Goal: Task Accomplishment & Management: Use online tool/utility

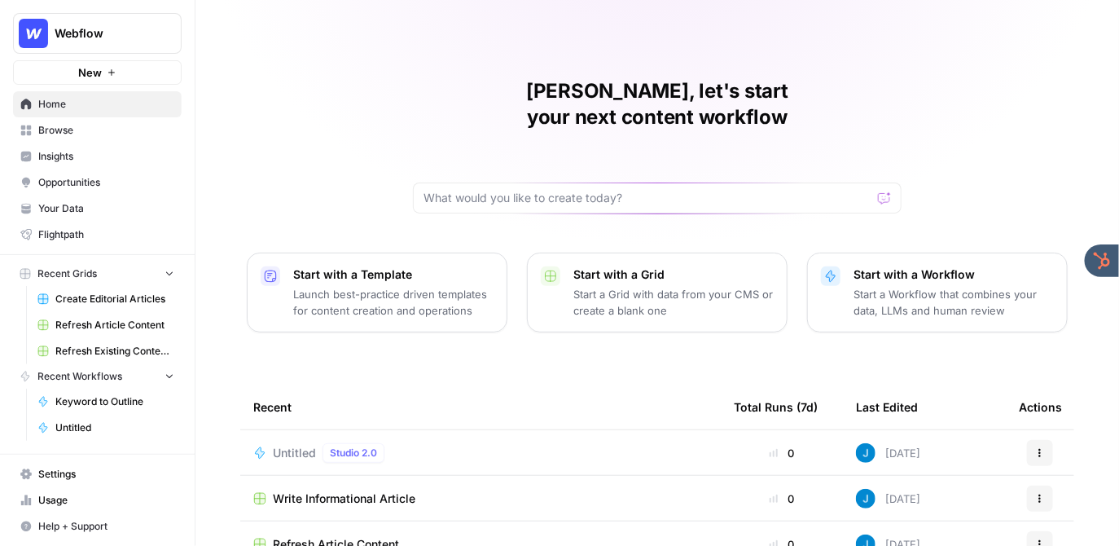
click at [94, 34] on span "Webflow" at bounding box center [104, 33] width 99 height 16
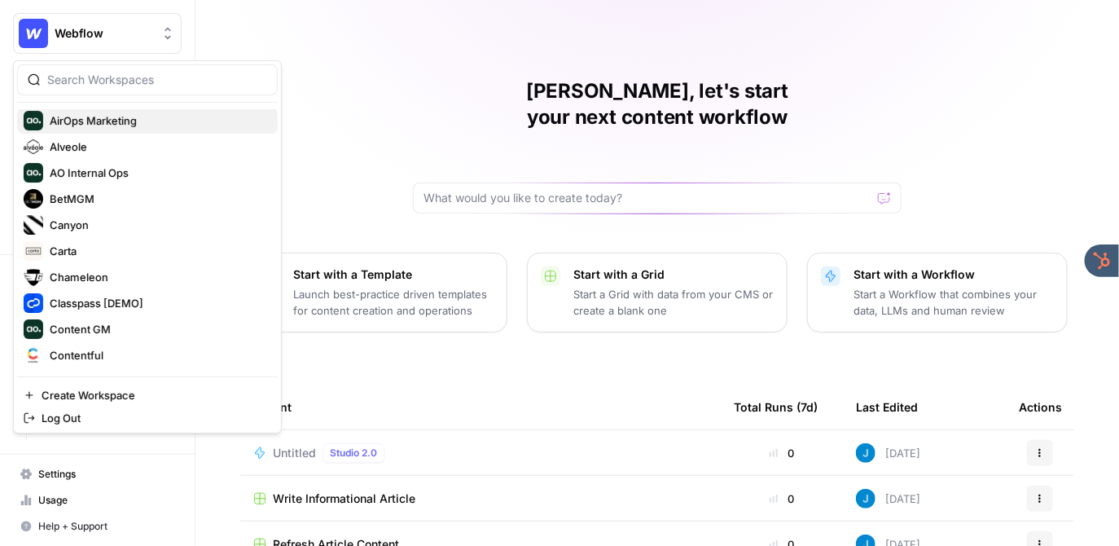
scroll to position [116, 0]
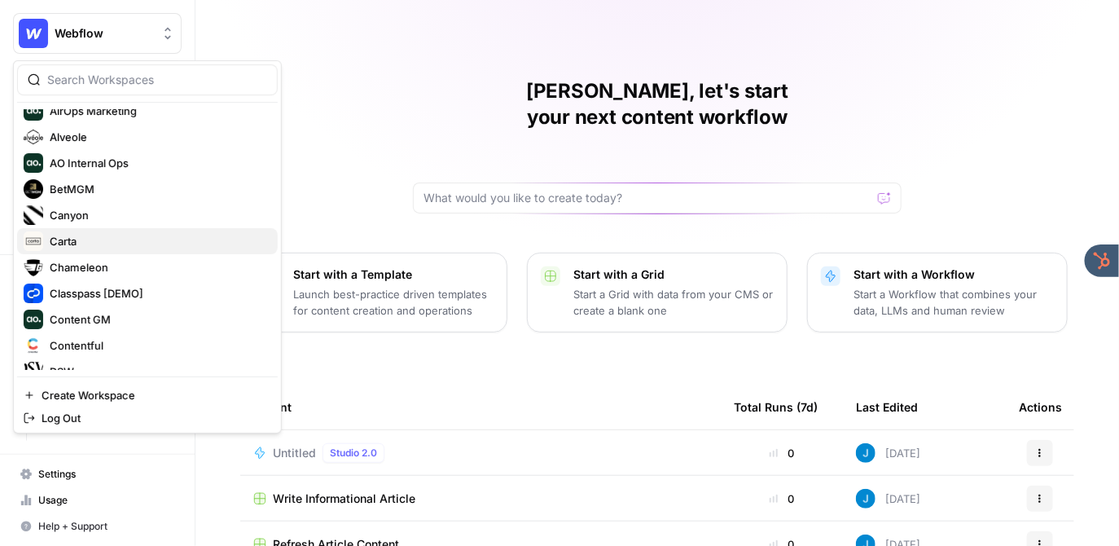
click at [88, 240] on span "Carta" at bounding box center [157, 241] width 215 height 16
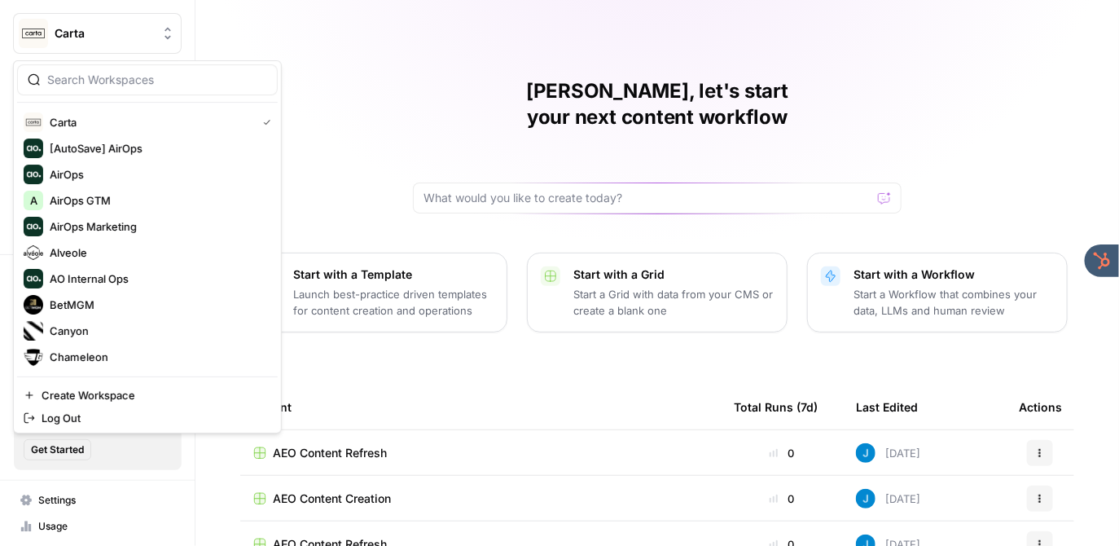
click at [102, 42] on button "Carta" at bounding box center [97, 33] width 169 height 41
click at [375, 137] on div "Jordan, let's start your next content workflow Start with a Template Launch bes…" at bounding box center [657, 387] width 924 height 775
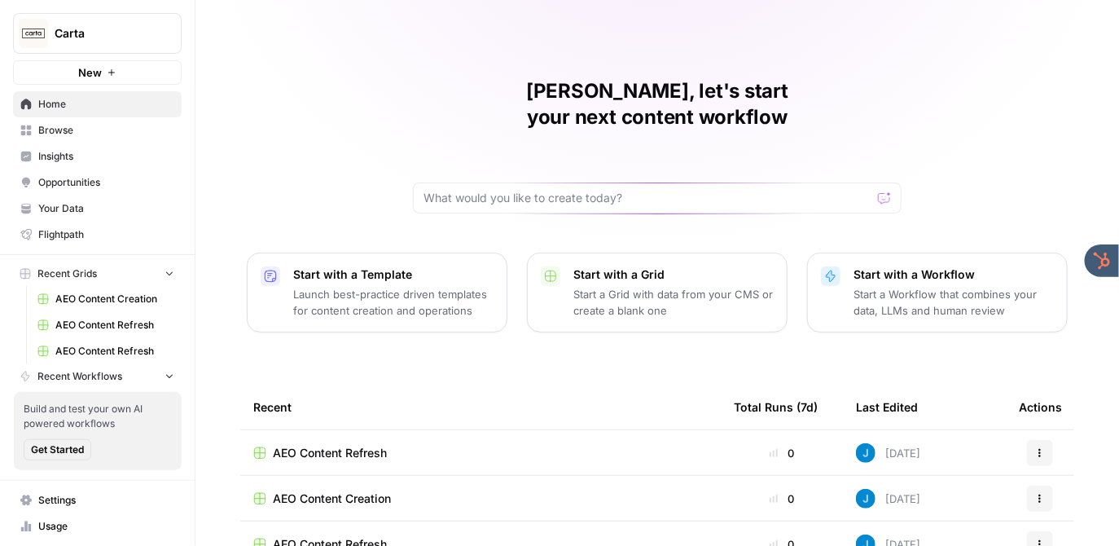
click at [67, 160] on span "Insights" at bounding box center [106, 156] width 136 height 15
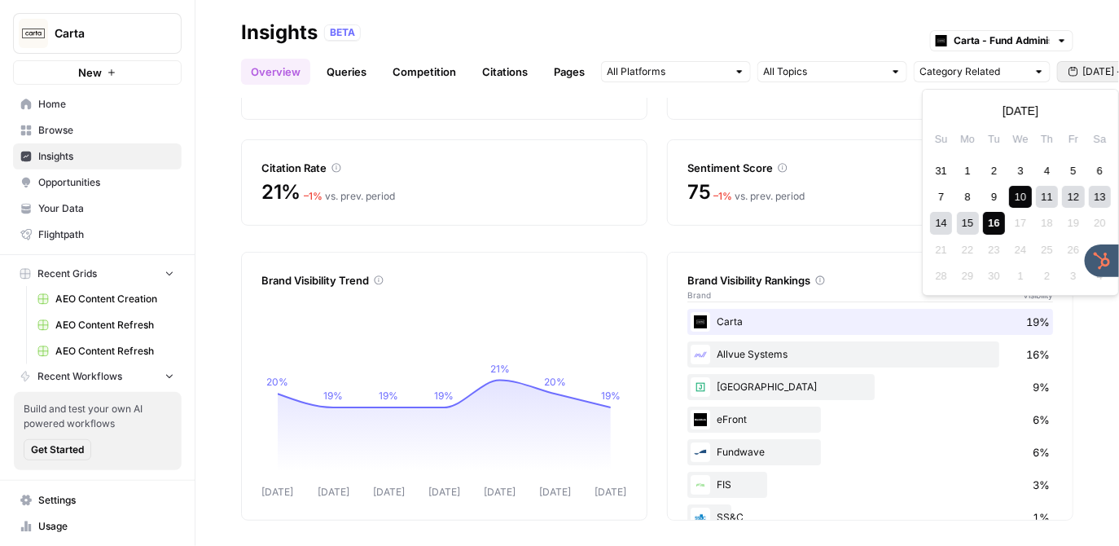
click at [1096, 63] on button "[DATE] - [DATE]" at bounding box center [1112, 71] width 111 height 21
click at [1021, 172] on div "3" at bounding box center [1021, 171] width 22 height 22
click at [992, 216] on div "16" at bounding box center [994, 224] width 22 height 22
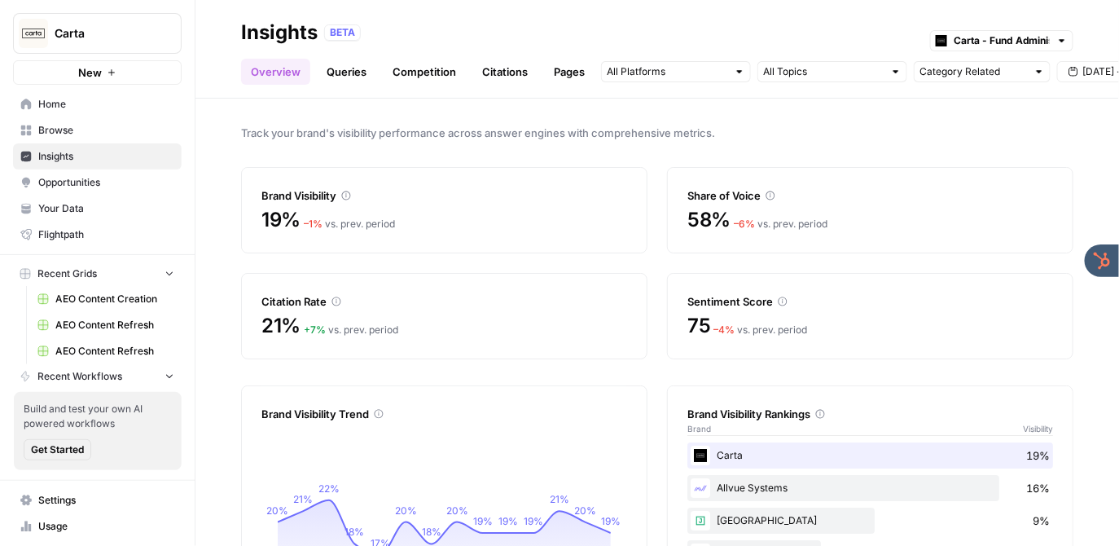
click at [338, 70] on link "Queries" at bounding box center [346, 72] width 59 height 26
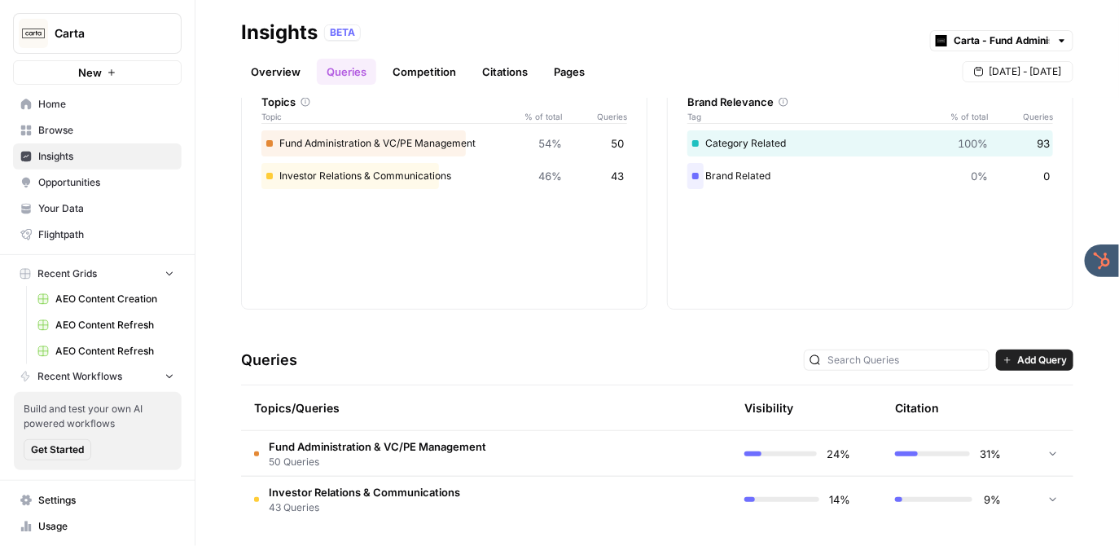
scroll to position [95, 0]
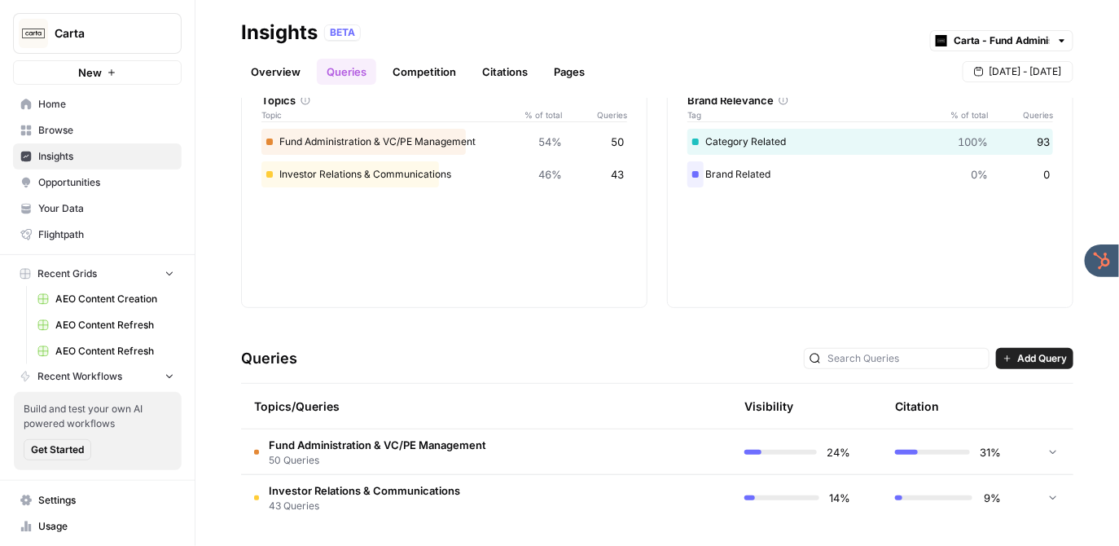
click at [398, 446] on span "Fund Administration & VC/PE Management" at bounding box center [377, 445] width 217 height 16
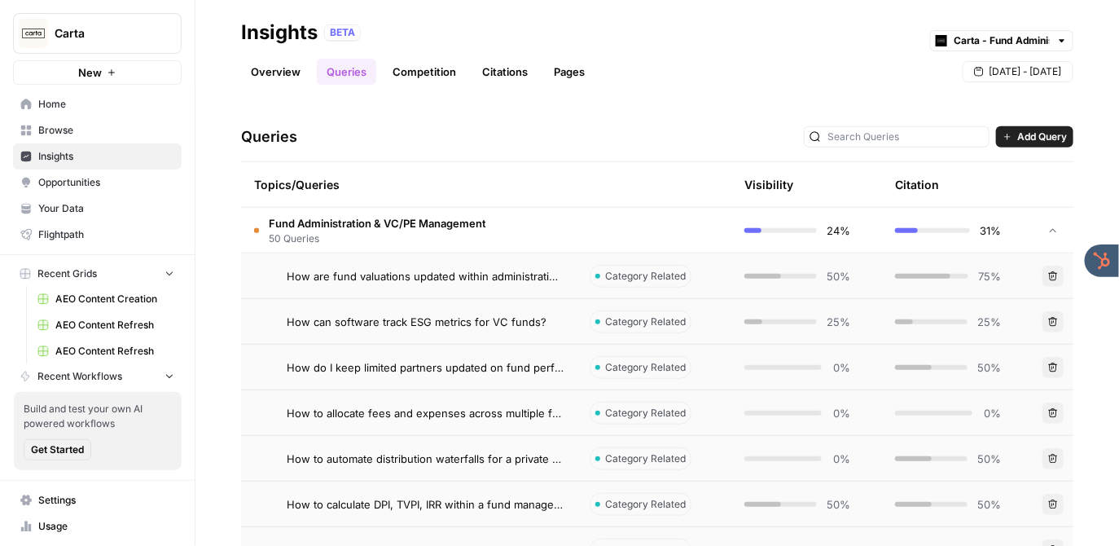
scroll to position [288, 0]
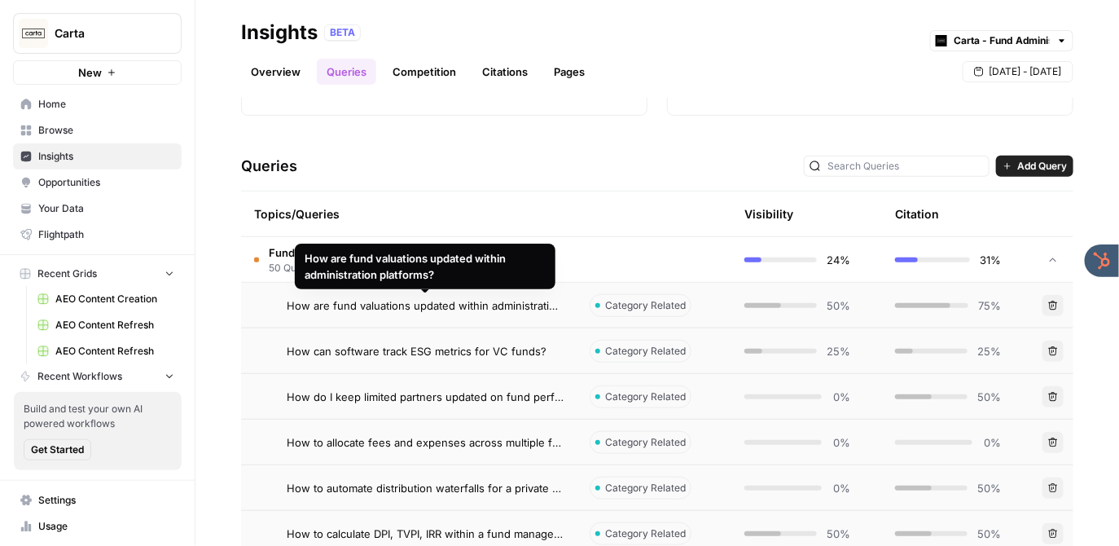
click at [361, 261] on div "How are fund valuations updated within administration platforms?" at bounding box center [425, 266] width 241 height 33
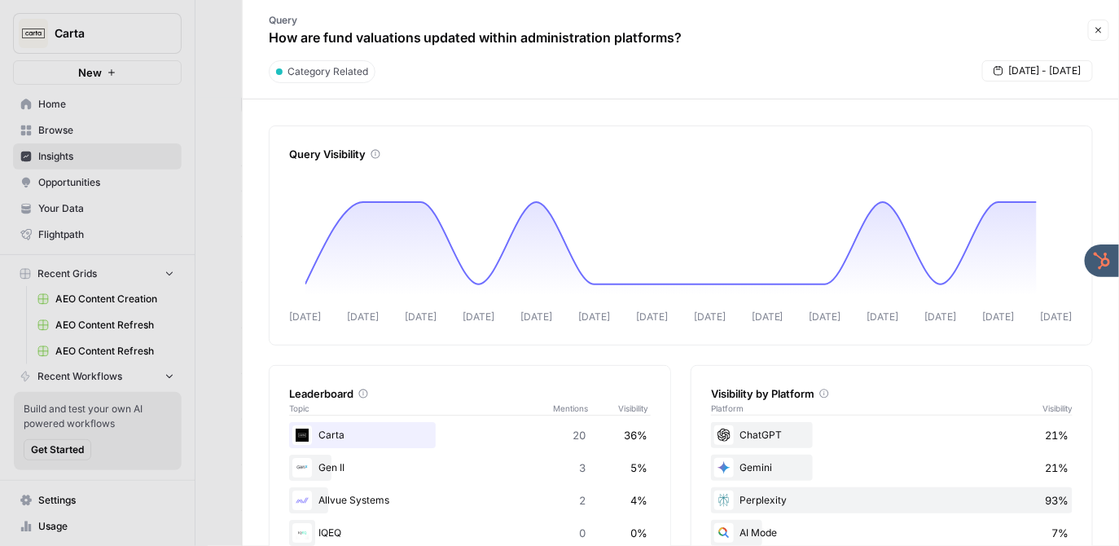
click at [1097, 26] on icon "button" at bounding box center [1099, 30] width 10 height 10
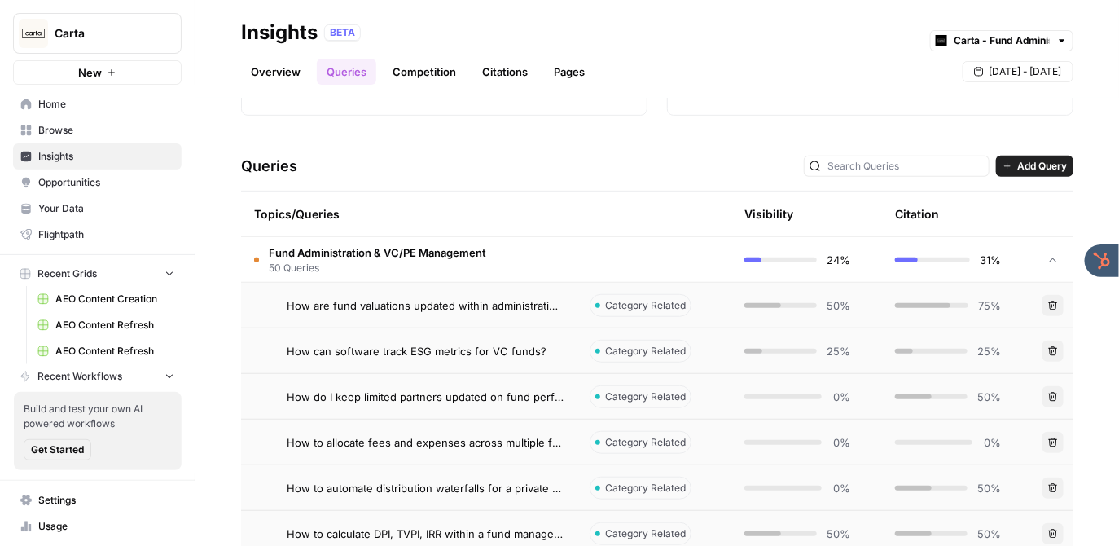
click at [353, 253] on span "Fund Administration & VC/PE Management" at bounding box center [377, 252] width 217 height 16
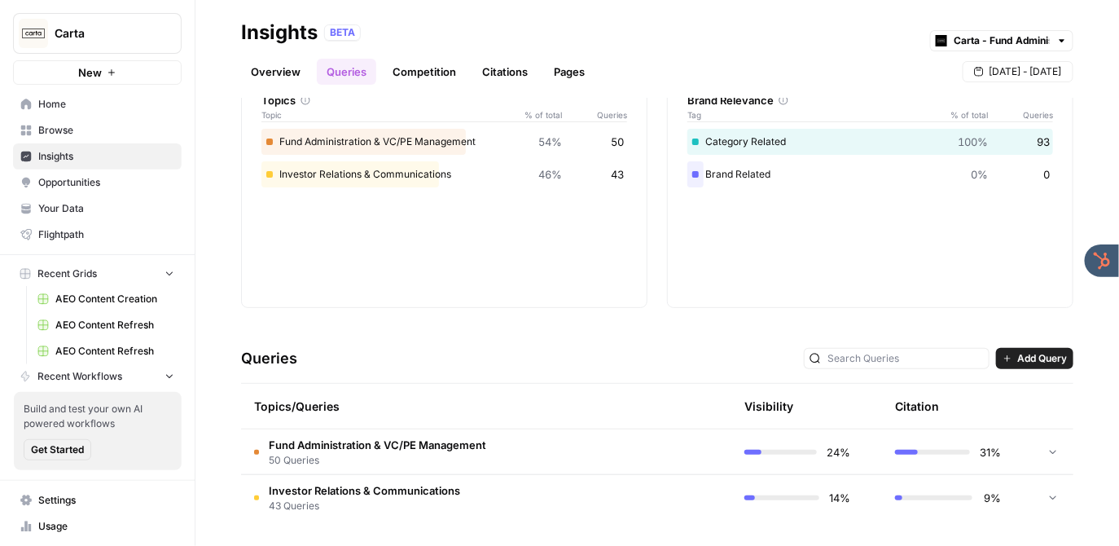
click at [380, 447] on span "Fund Administration & VC/PE Management" at bounding box center [377, 445] width 217 height 16
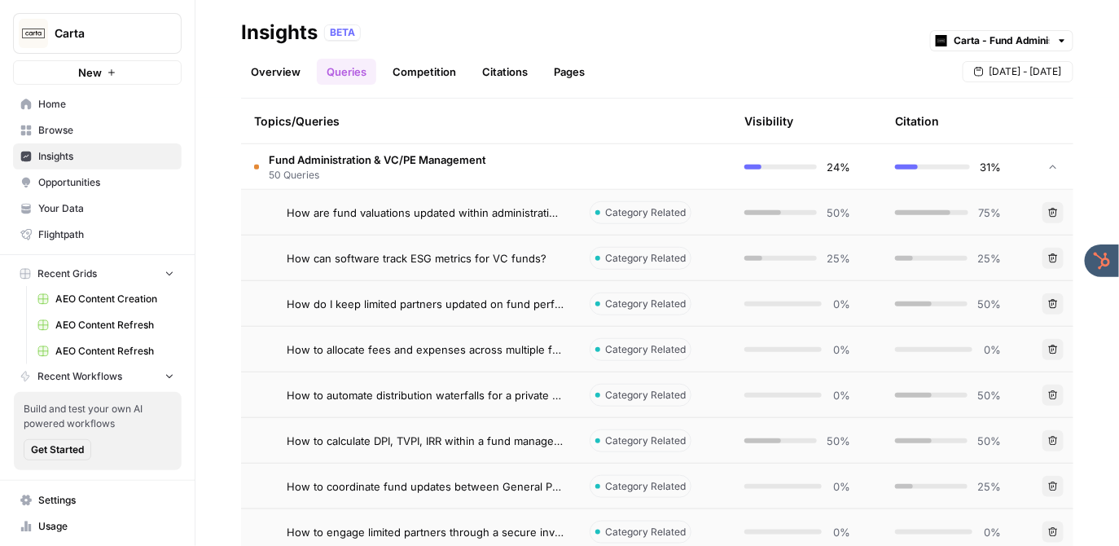
scroll to position [380, 0]
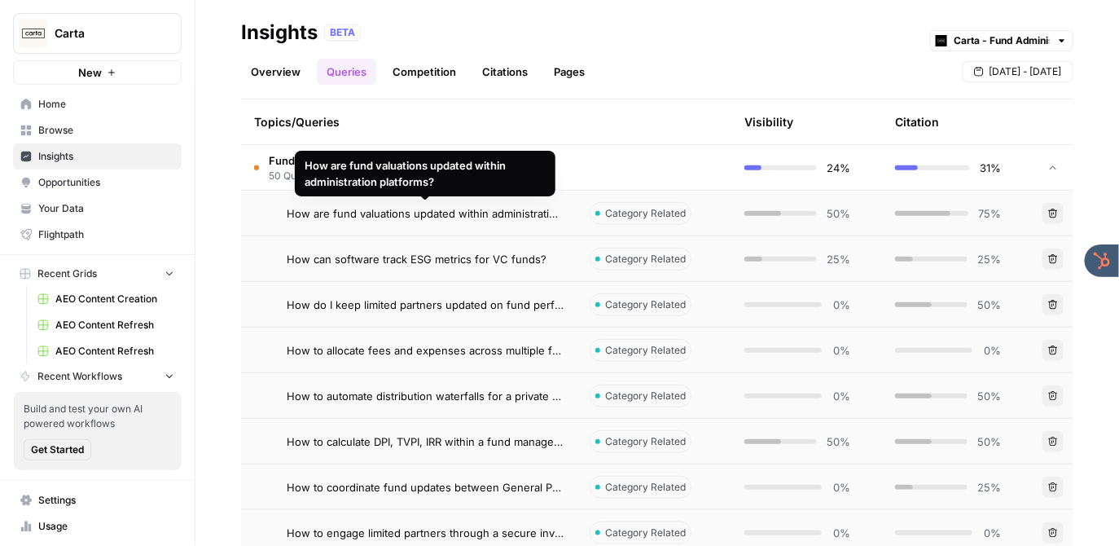
click at [427, 217] on span "How are fund valuations updated within administration platforms?" at bounding box center [425, 213] width 277 height 16
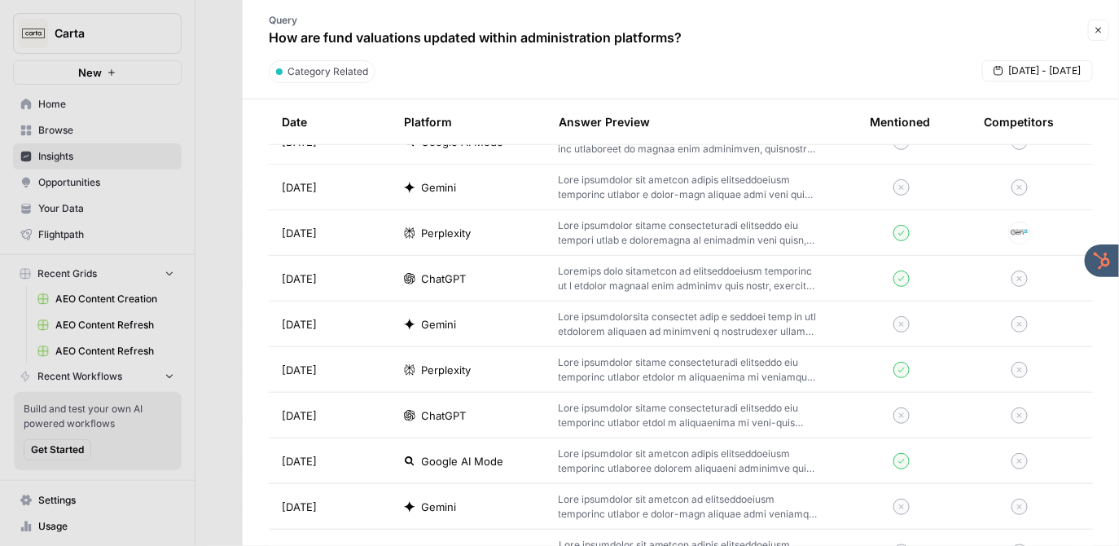
scroll to position [556, 0]
click at [1100, 28] on icon "button" at bounding box center [1099, 31] width 6 height 6
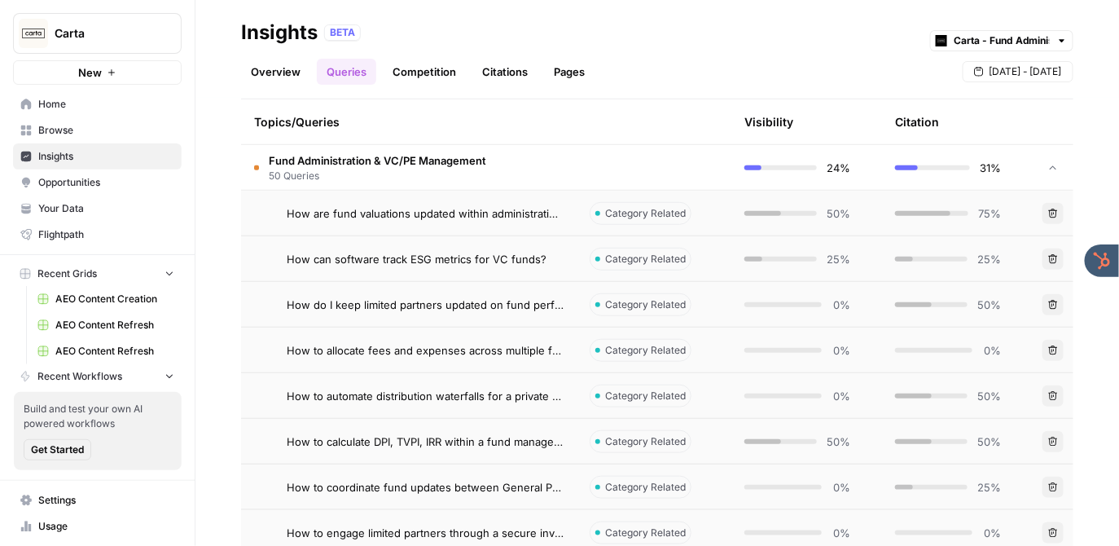
click at [512, 165] on td "Fund Administration & VC/PE Management 50 Queries" at bounding box center [409, 167] width 336 height 45
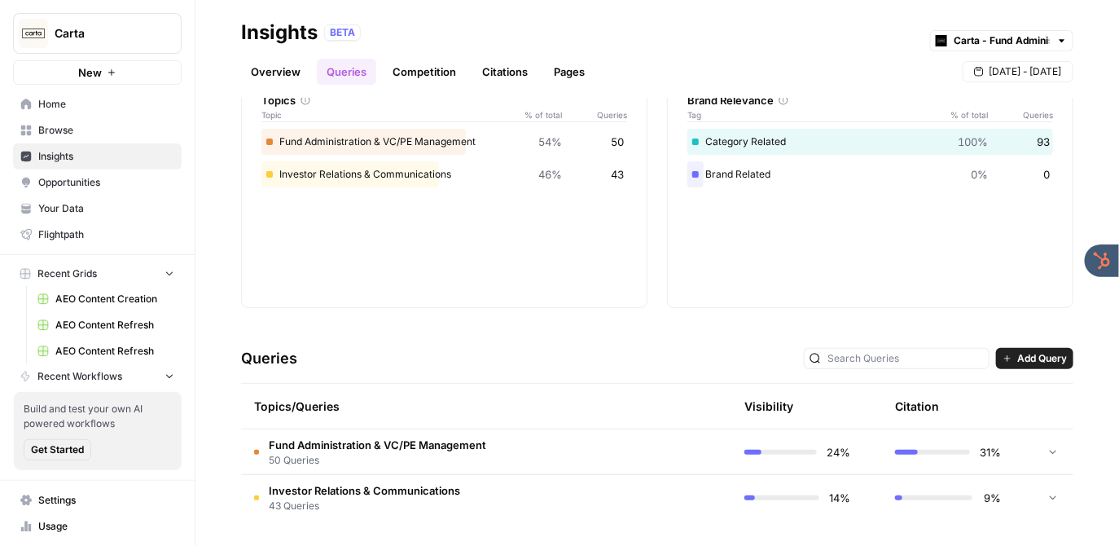
click at [425, 71] on link "Competition" at bounding box center [424, 72] width 83 height 26
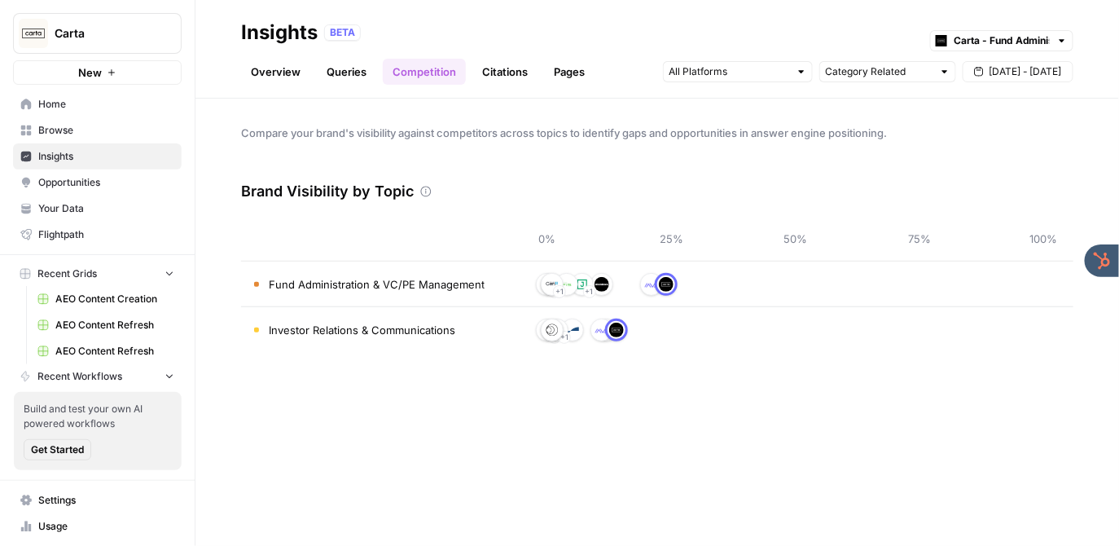
click at [498, 68] on link "Citations" at bounding box center [504, 72] width 65 height 26
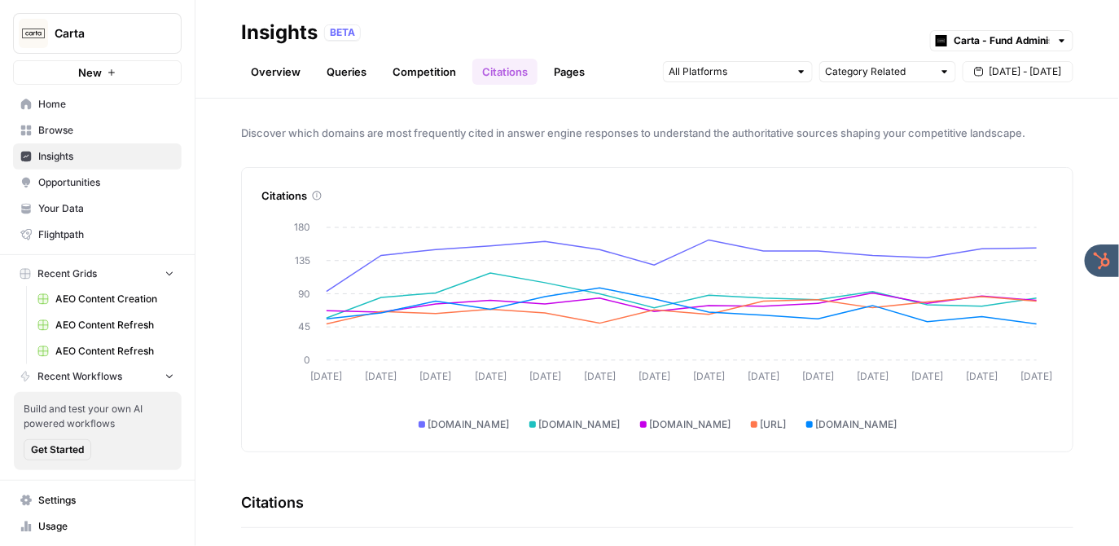
click at [332, 71] on link "Queries" at bounding box center [346, 72] width 59 height 26
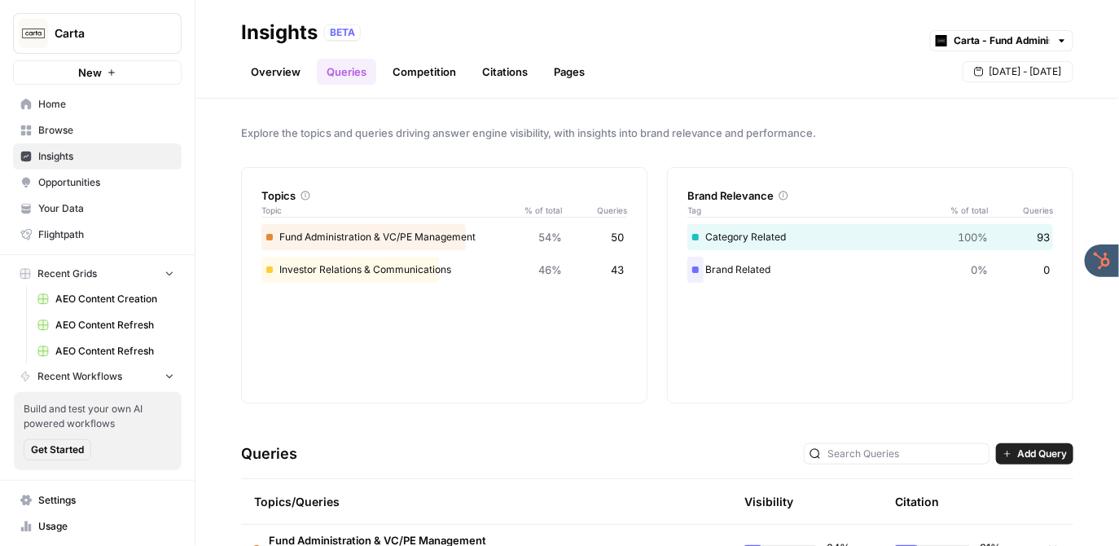
scroll to position [95, 0]
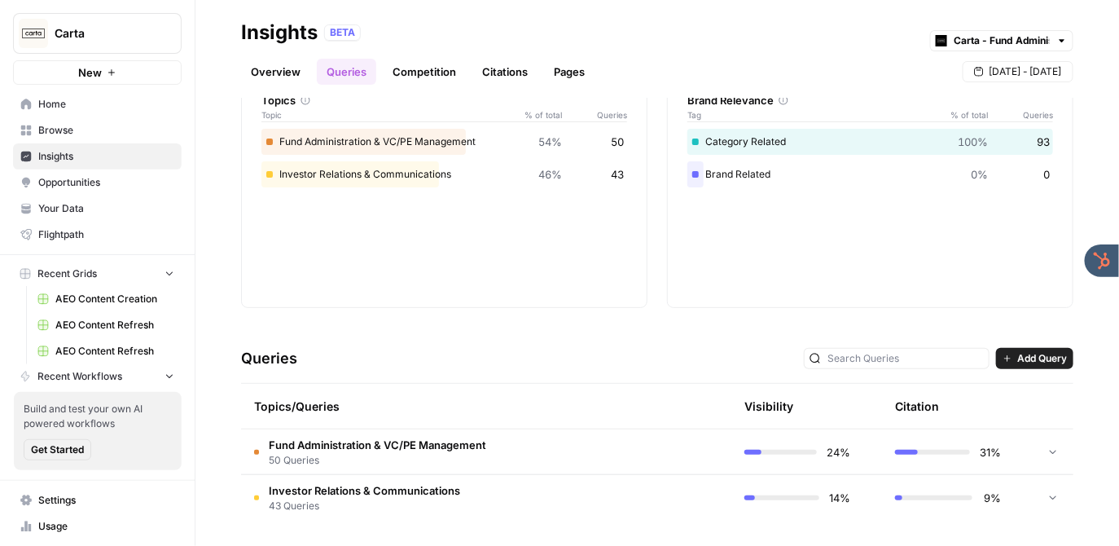
click at [501, 59] on link "Citations" at bounding box center [504, 72] width 65 height 26
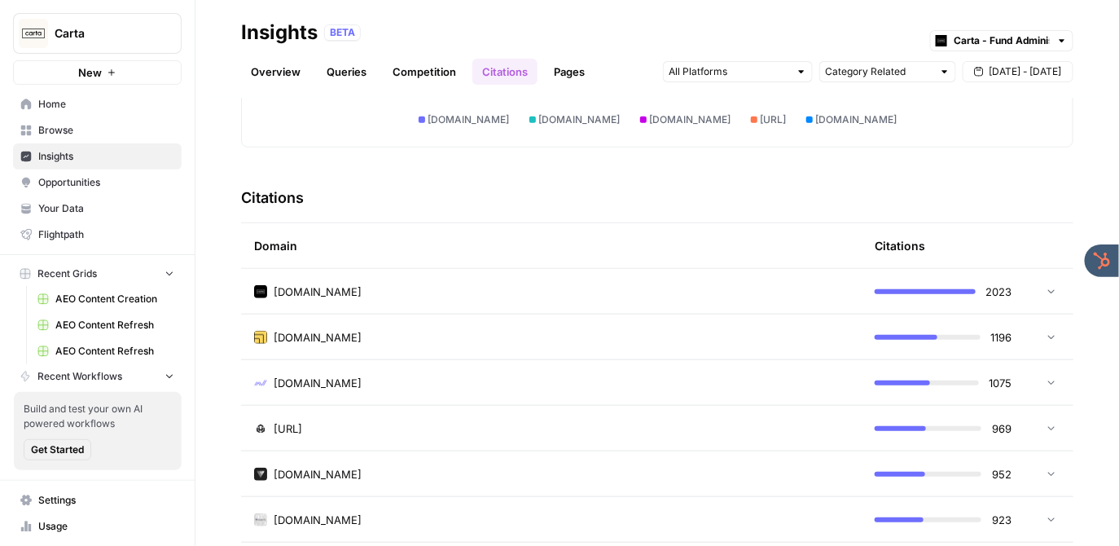
scroll to position [375, 0]
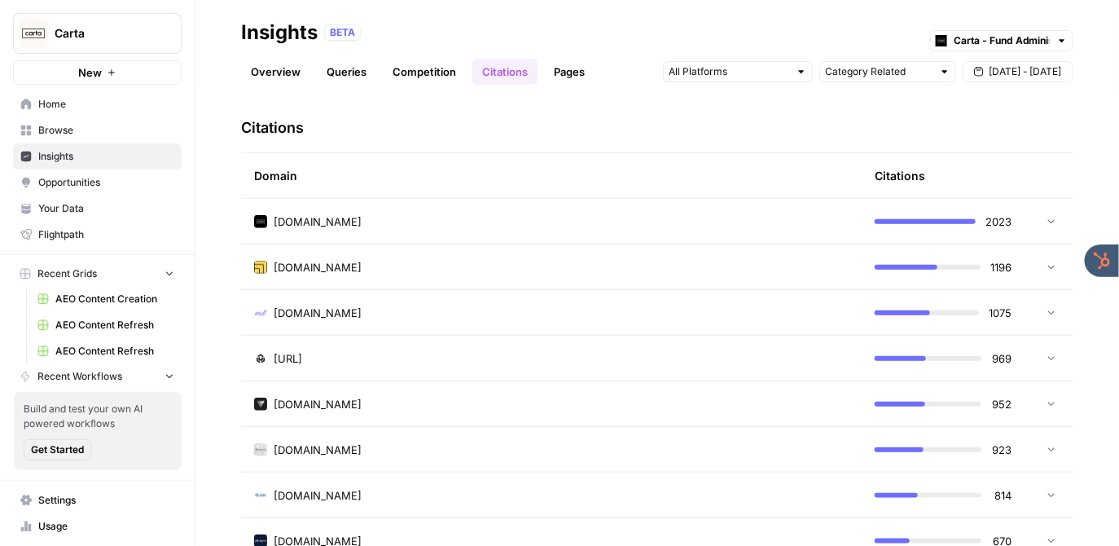
click at [503, 270] on div "[DOMAIN_NAME]" at bounding box center [551, 267] width 595 height 16
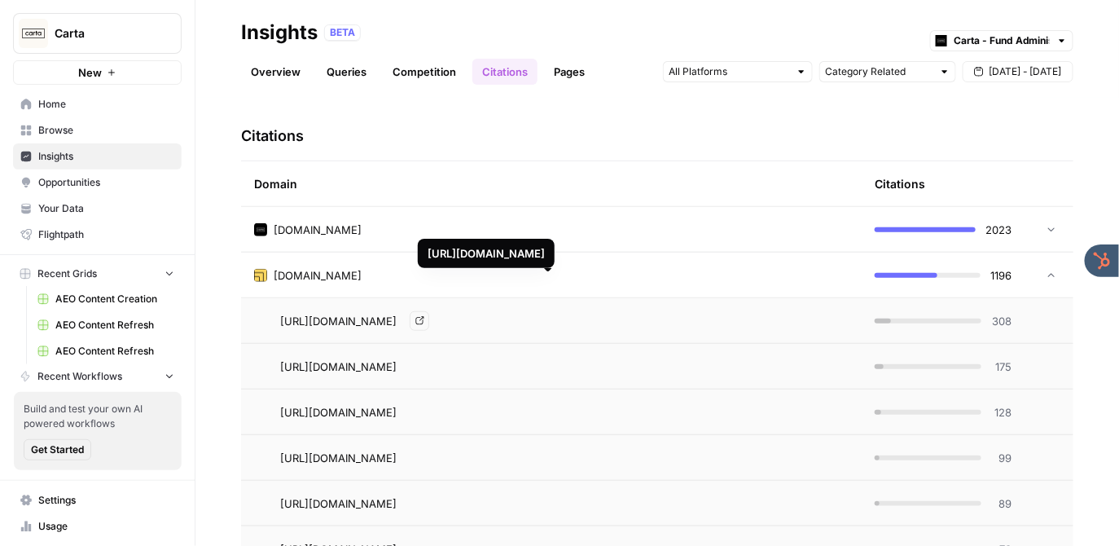
scroll to position [362, 0]
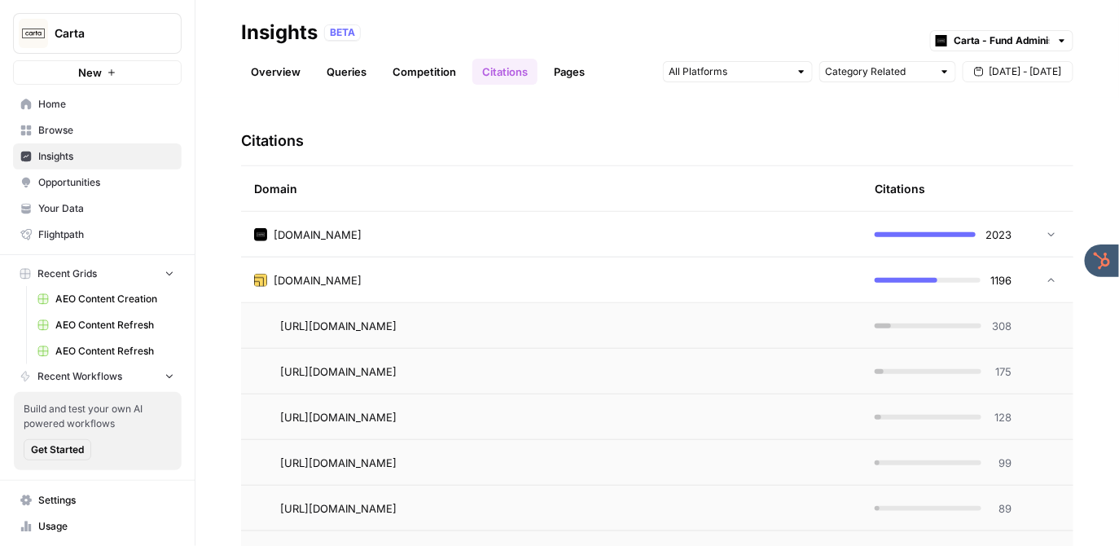
click at [445, 227] on div "[DOMAIN_NAME]" at bounding box center [551, 234] width 595 height 16
click at [426, 231] on div "[DOMAIN_NAME]" at bounding box center [551, 234] width 595 height 16
click at [498, 274] on div "[DOMAIN_NAME]" at bounding box center [551, 280] width 595 height 16
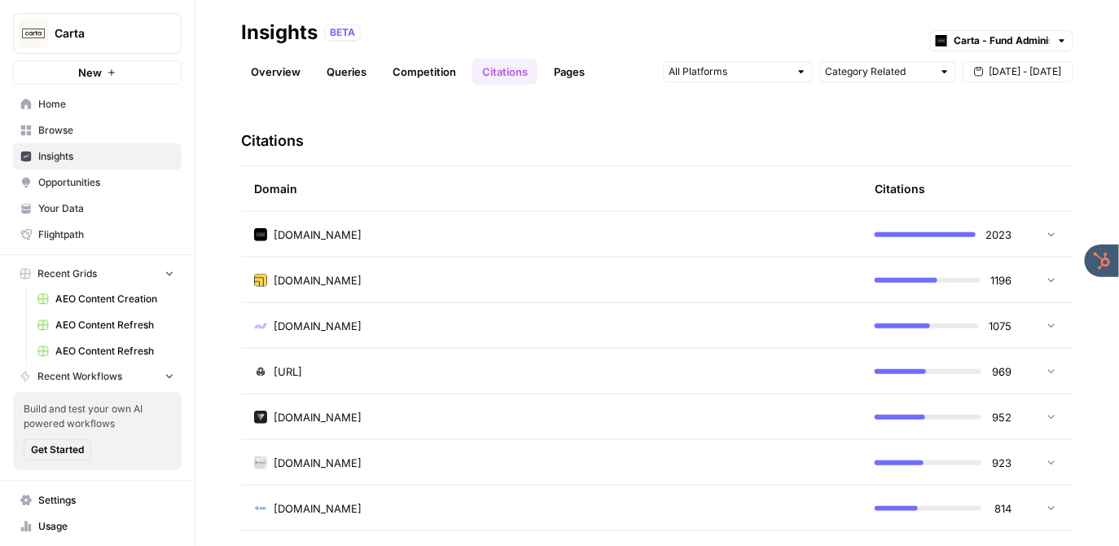
click at [92, 181] on span "Opportunities" at bounding box center [106, 182] width 136 height 15
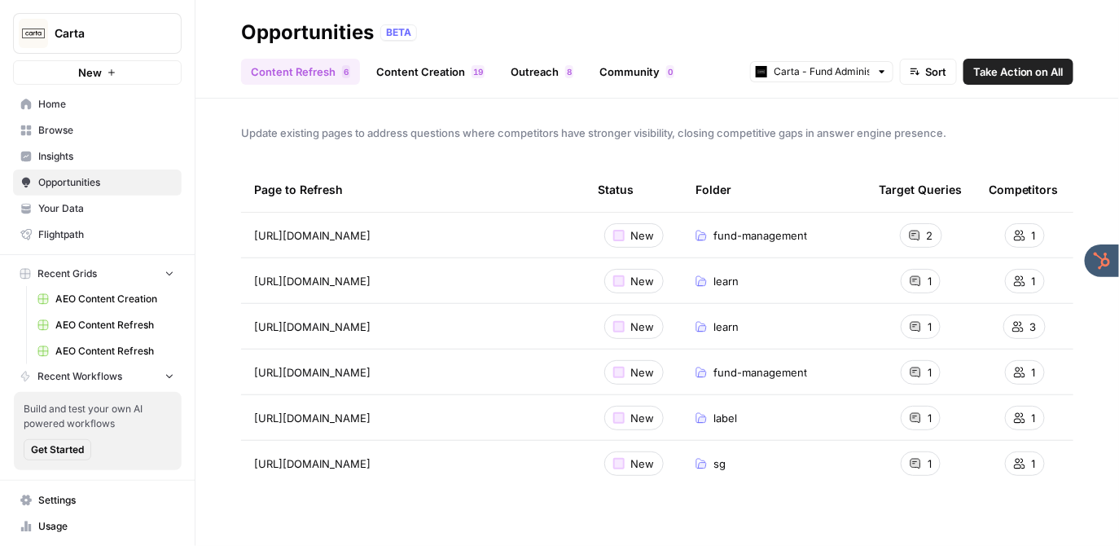
click at [426, 68] on link "Content Creation 9 1" at bounding box center [431, 72] width 128 height 26
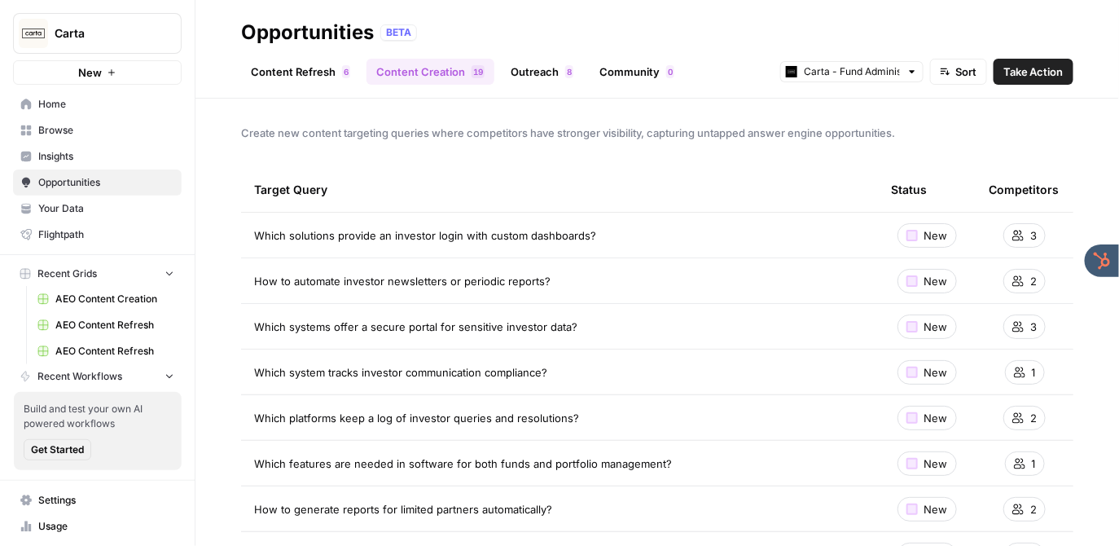
click at [314, 72] on link "Content Refresh 6" at bounding box center [300, 72] width 119 height 26
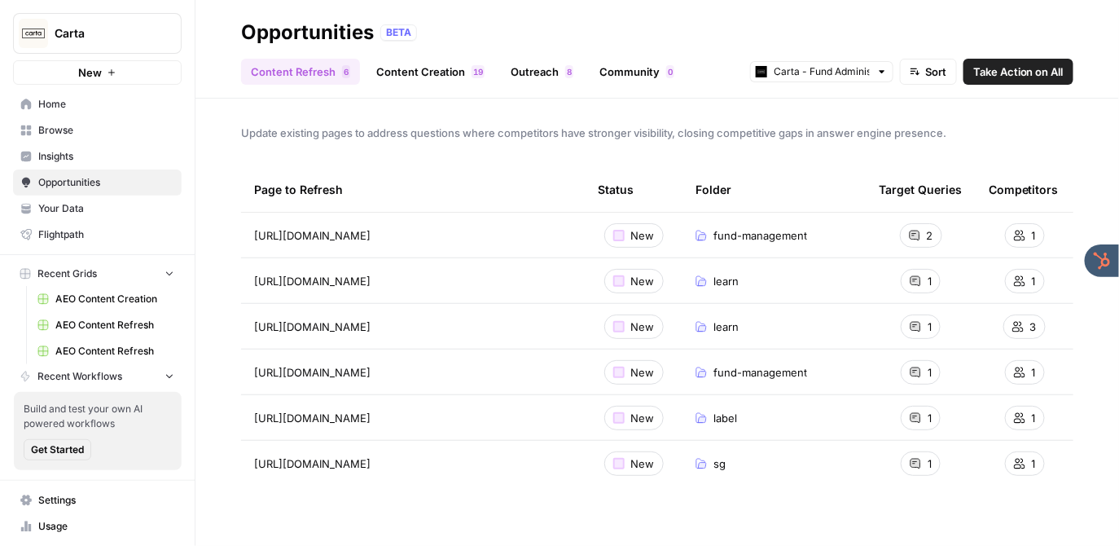
click at [406, 68] on link "Content Creation 9 1" at bounding box center [431, 72] width 128 height 26
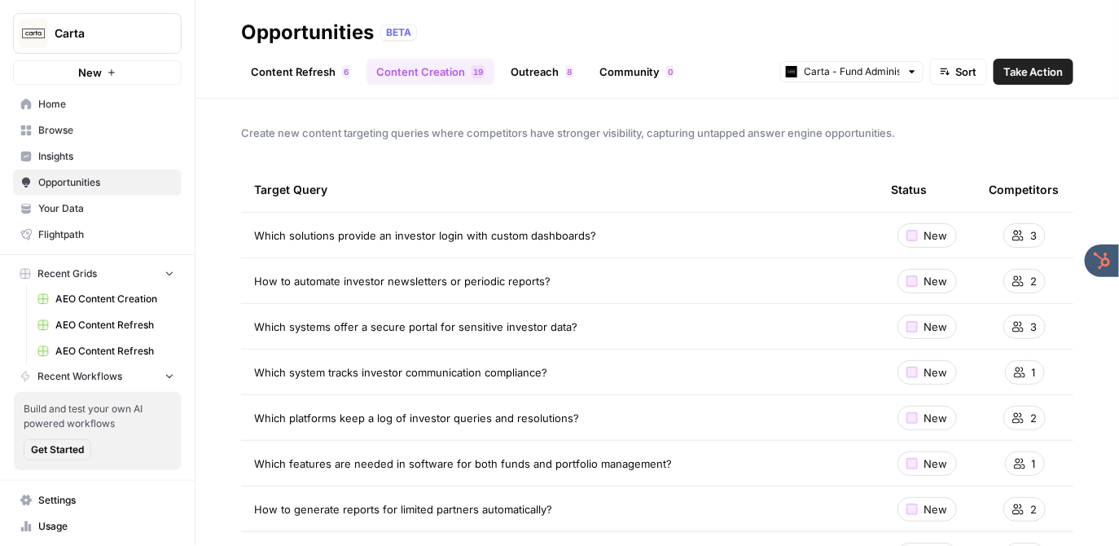
click at [1025, 72] on span "Take Action" at bounding box center [1033, 72] width 60 height 16
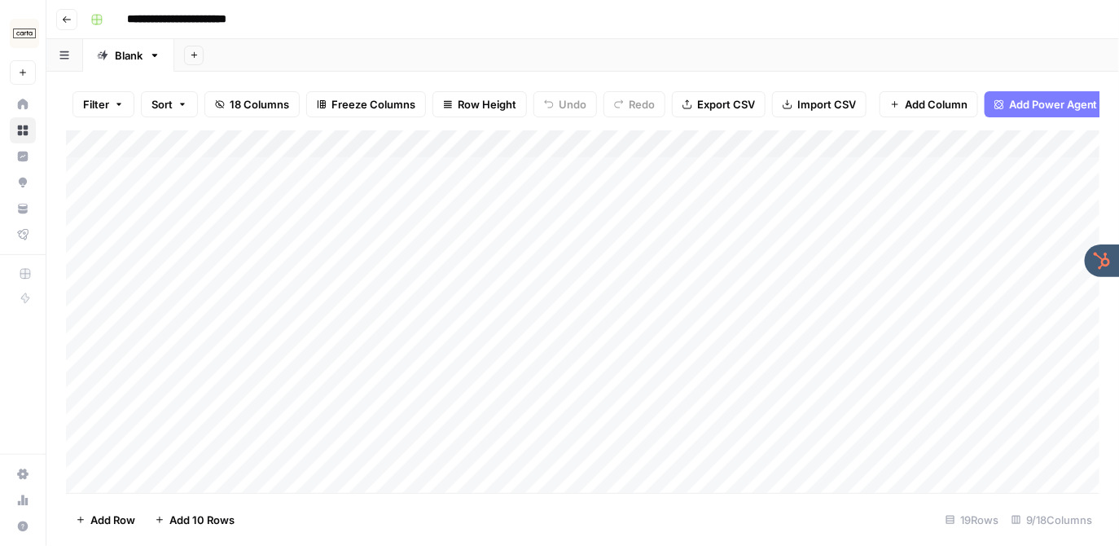
click at [22, 28] on img "Workspace: Carta" at bounding box center [24, 33] width 29 height 29
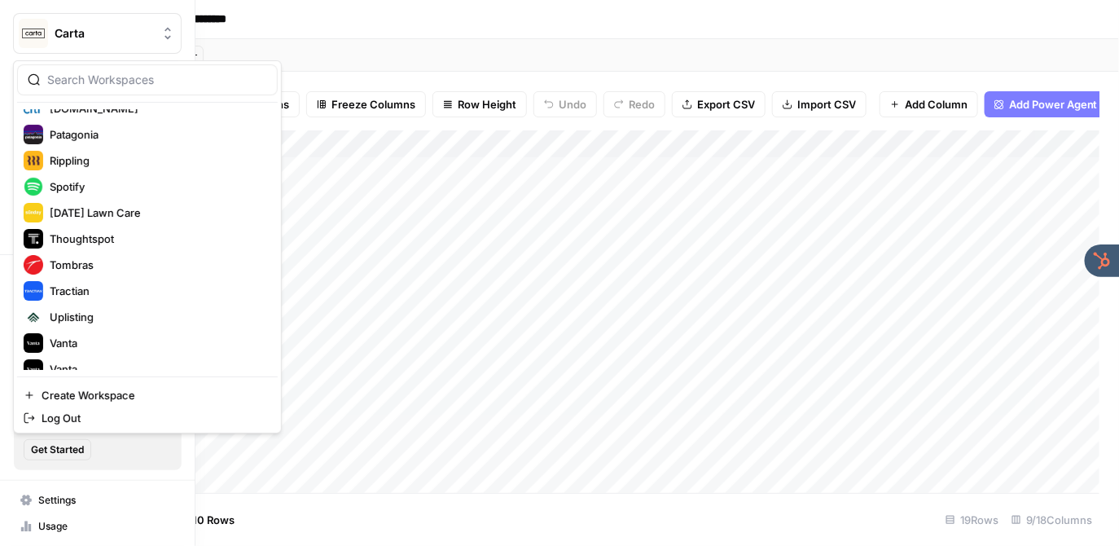
scroll to position [573, 0]
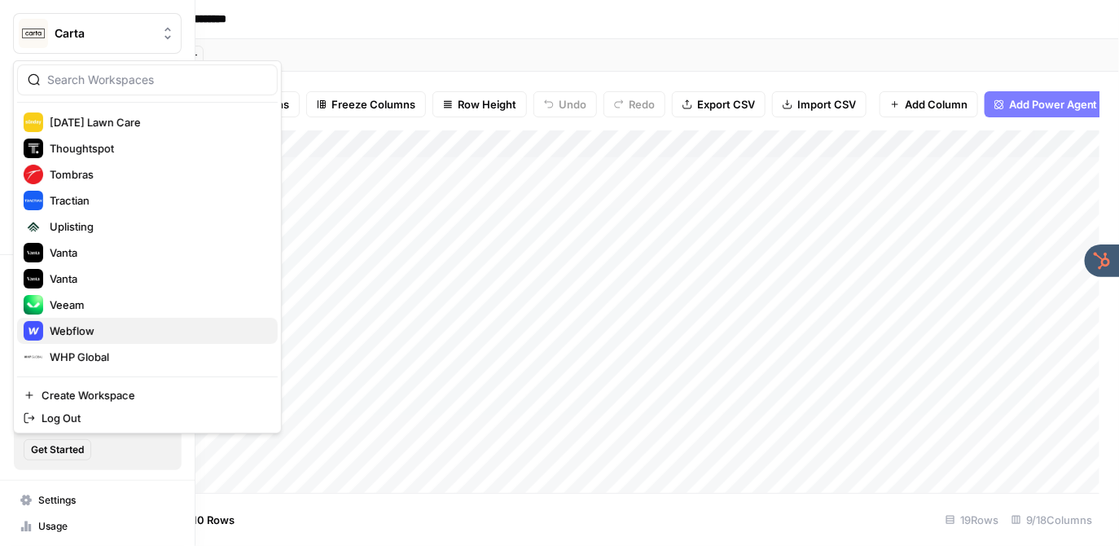
click at [79, 334] on span "Webflow" at bounding box center [157, 331] width 215 height 16
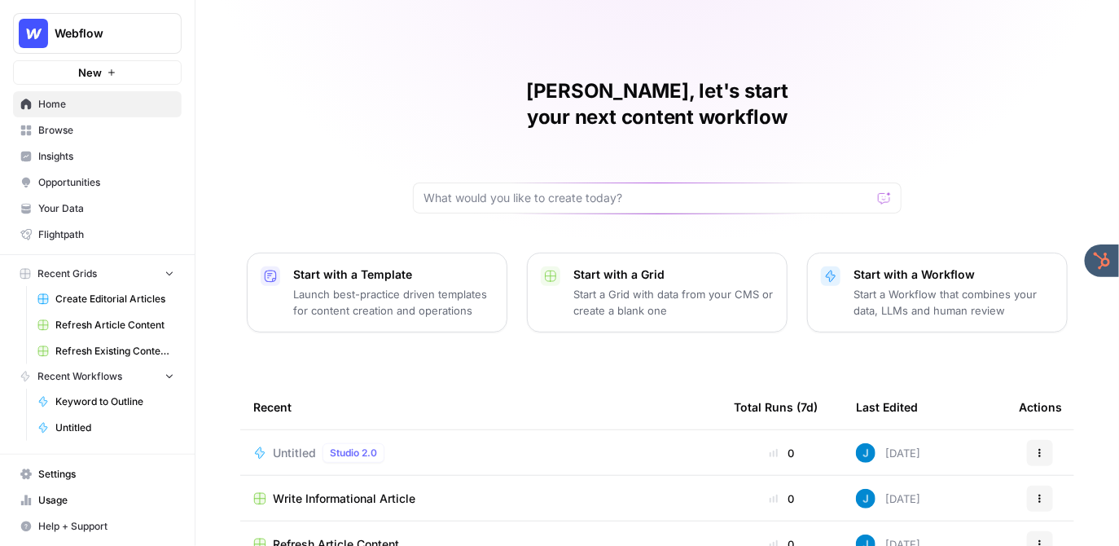
click at [90, 296] on span "Create Editorial Articles" at bounding box center [114, 299] width 119 height 15
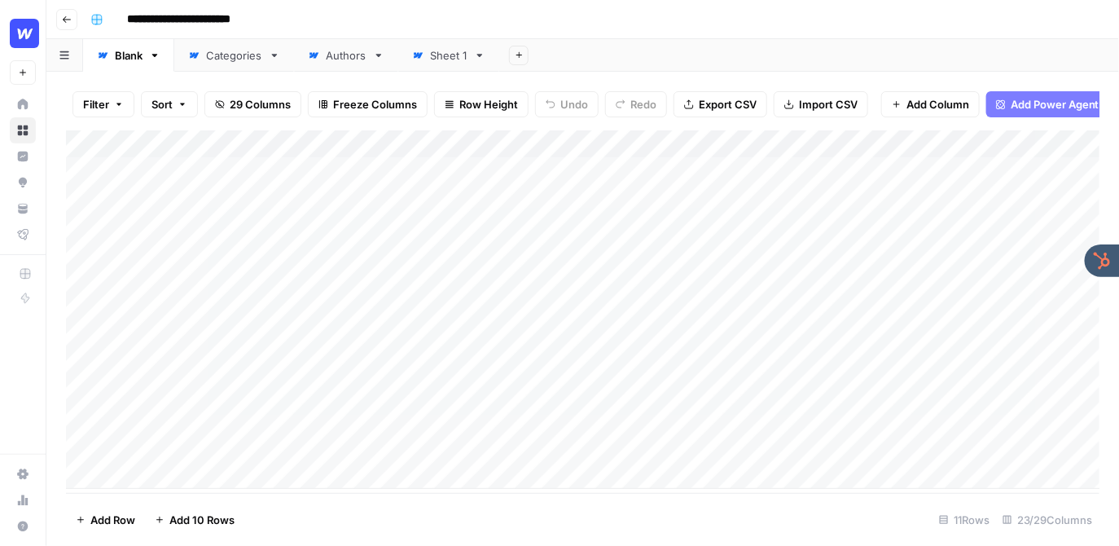
click at [755, 147] on div "Add Column" at bounding box center [583, 309] width 1034 height 358
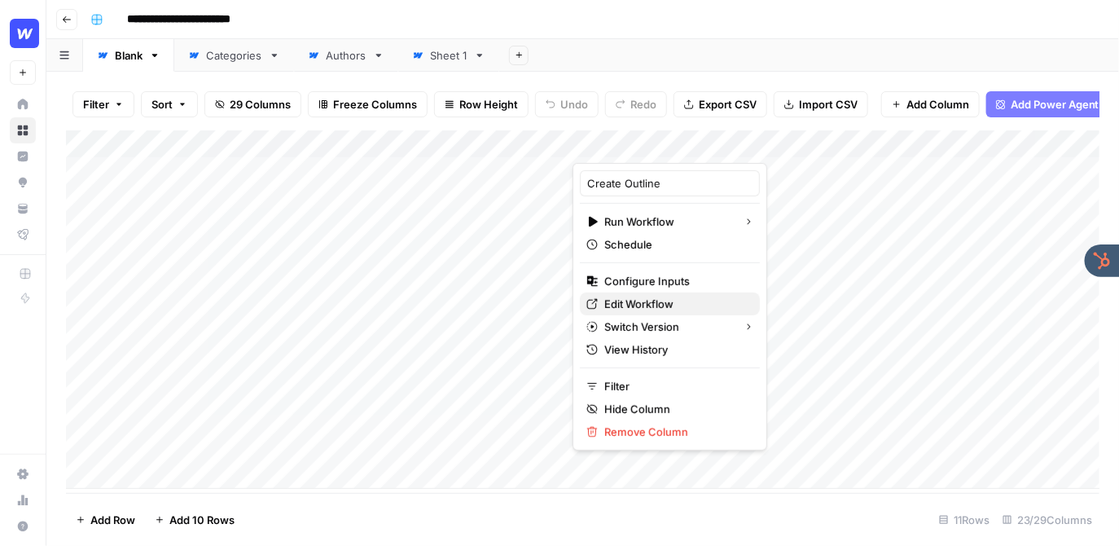
click at [639, 301] on span "Edit Workflow" at bounding box center [675, 304] width 143 height 16
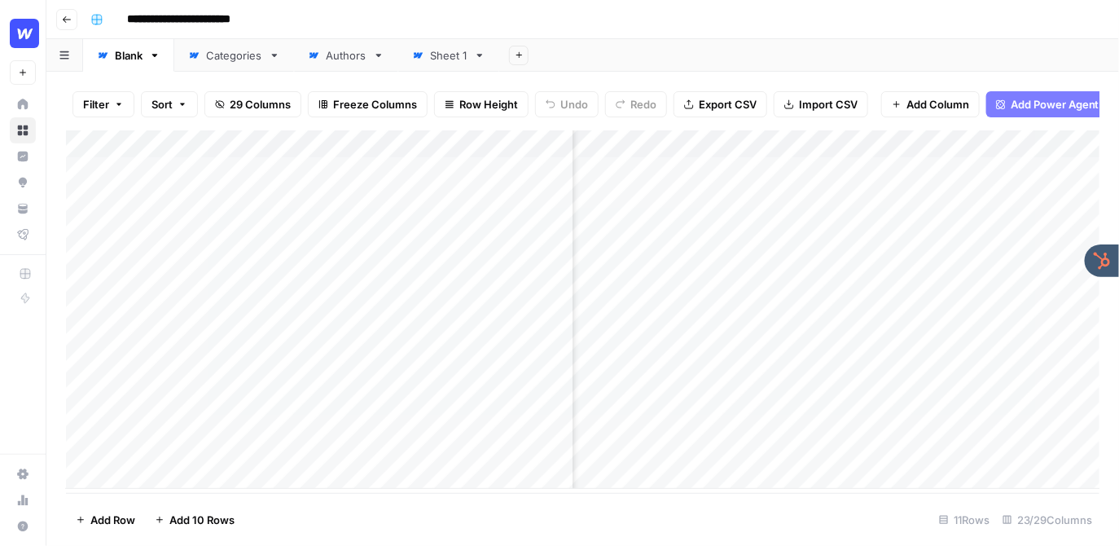
scroll to position [0, 264]
click at [974, 226] on div "Add Column" at bounding box center [583, 309] width 1034 height 358
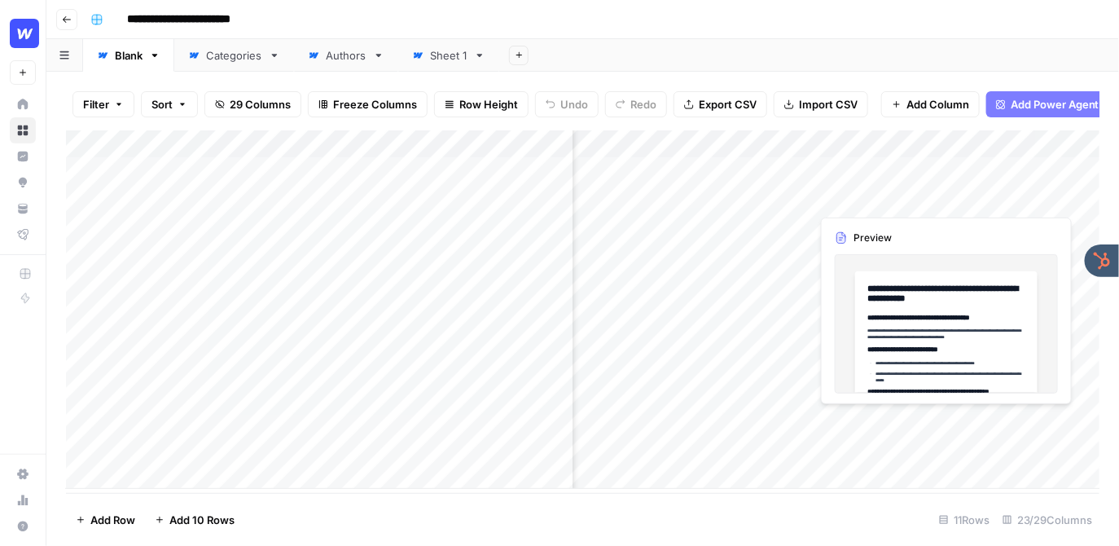
click at [964, 201] on div "Add Column" at bounding box center [583, 309] width 1034 height 358
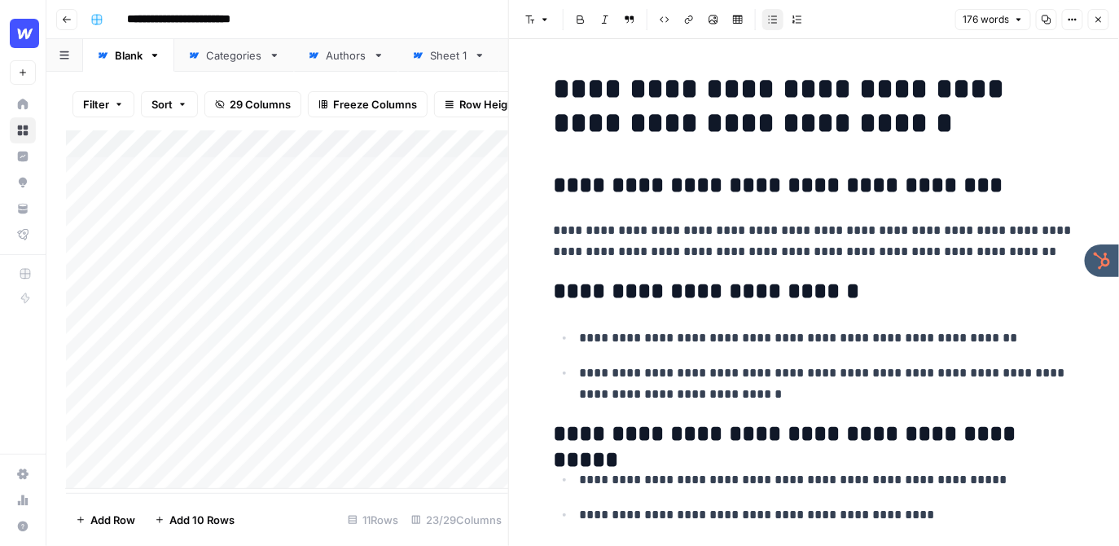
click at [1094, 20] on icon "button" at bounding box center [1099, 20] width 10 height 10
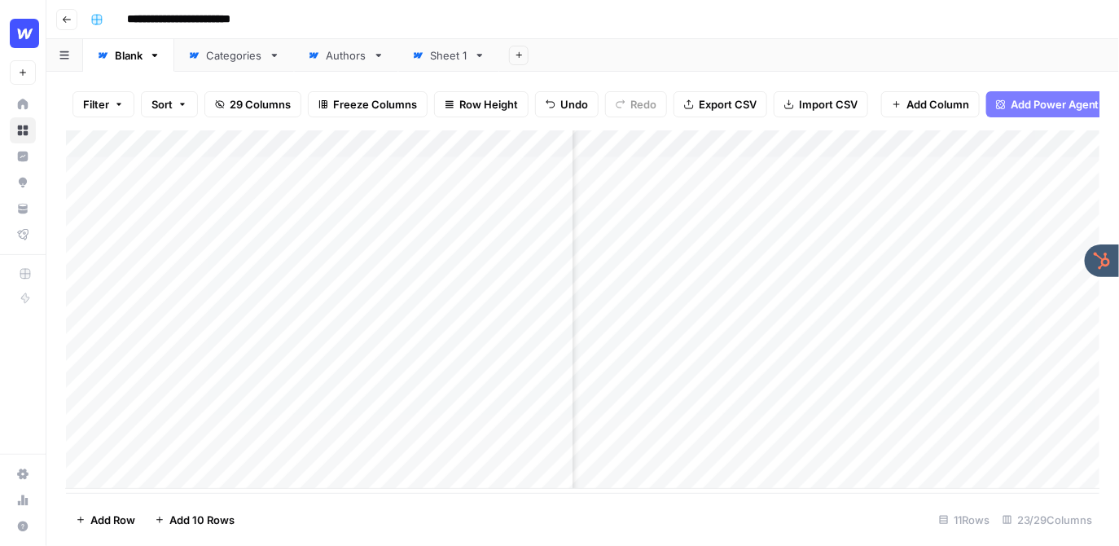
scroll to position [0, 2648]
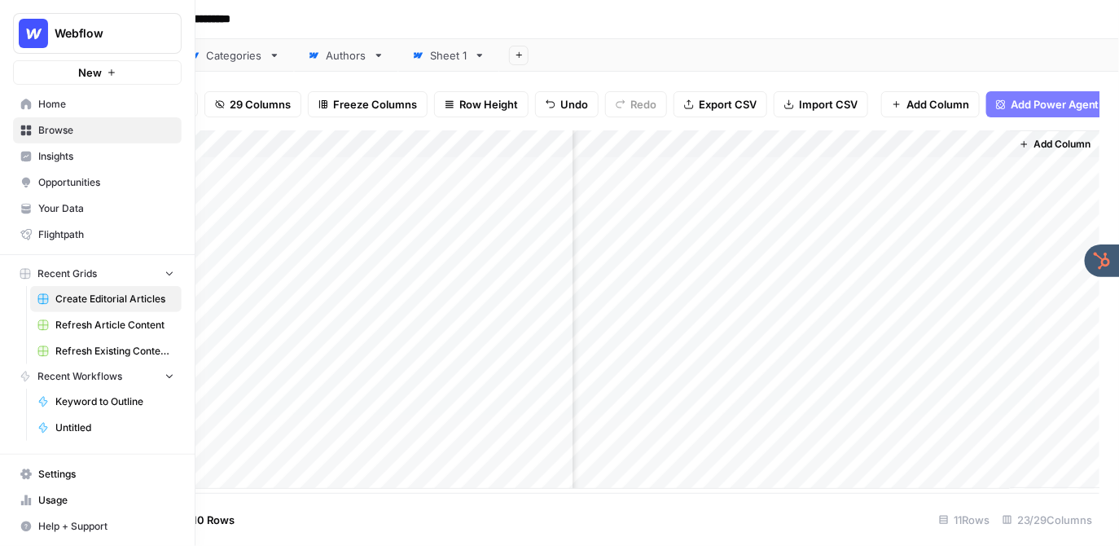
click at [77, 43] on button "Webflow" at bounding box center [97, 33] width 169 height 41
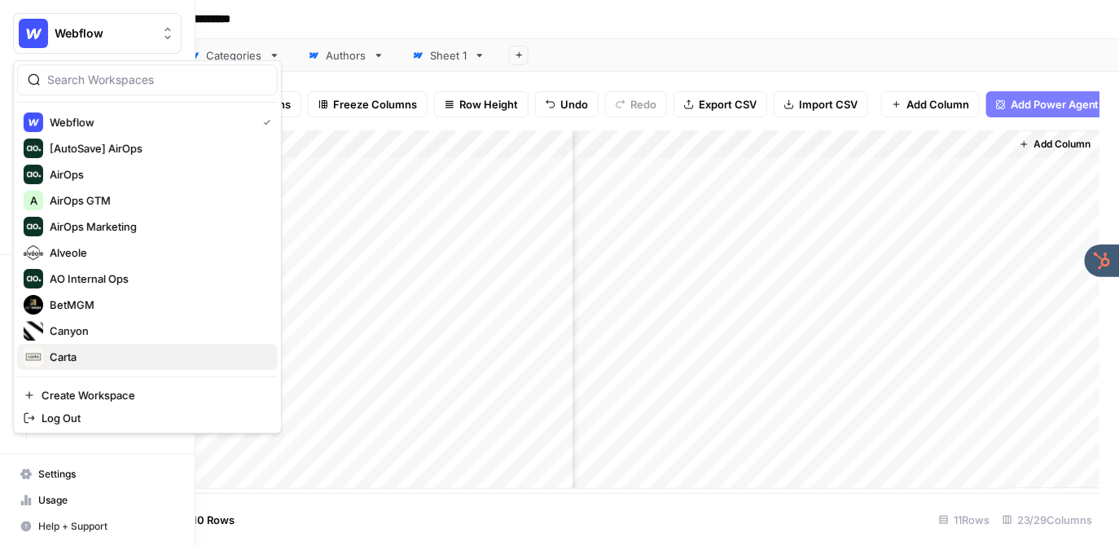
drag, startPoint x: 94, startPoint y: 326, endPoint x: 90, endPoint y: 353, distance: 27.3
click at [90, 353] on div "Webflow [AutoSave] AirOps AirOps A AirOps GTM AirOps Marketing Alveole AO Inter…" at bounding box center [147, 239] width 261 height 261
click at [90, 353] on span "Carta" at bounding box center [157, 357] width 215 height 16
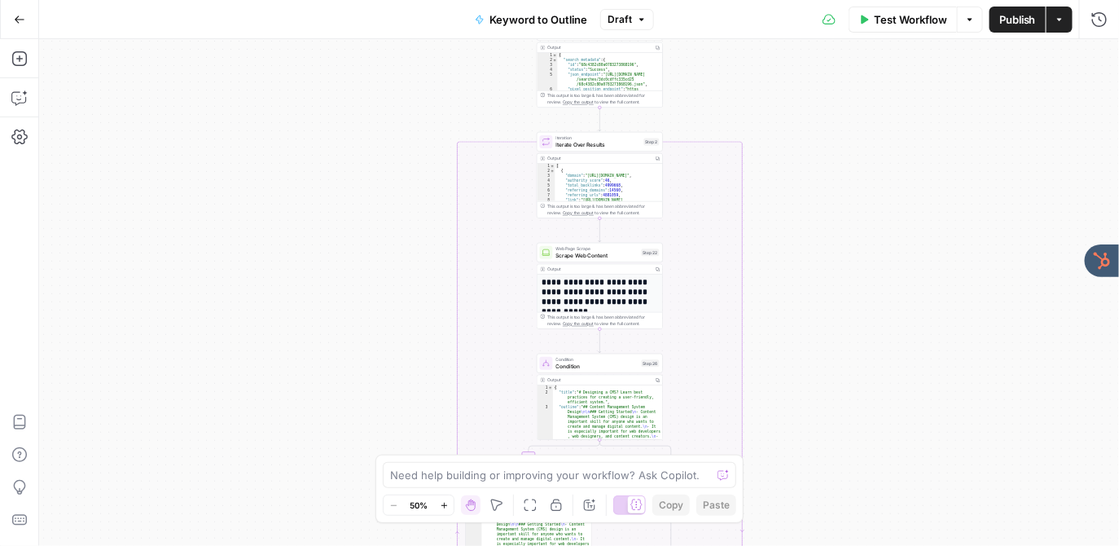
click at [814, 147] on div "true false Workflow Set Inputs Inputs LLM · GPT-4o Search Query Step 40 Output …" at bounding box center [579, 292] width 1080 height 507
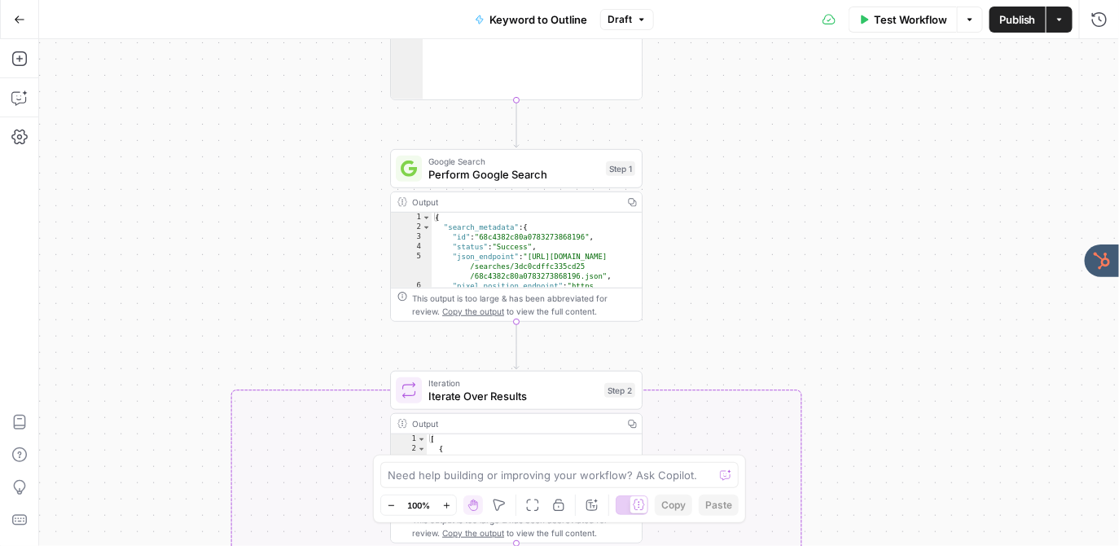
drag, startPoint x: 769, startPoint y: 146, endPoint x: 899, endPoint y: 401, distance: 286.3
click at [899, 401] on div "true false Workflow Set Inputs Inputs LLM · GPT-4o Search Query Step 40 Output …" at bounding box center [579, 292] width 1080 height 507
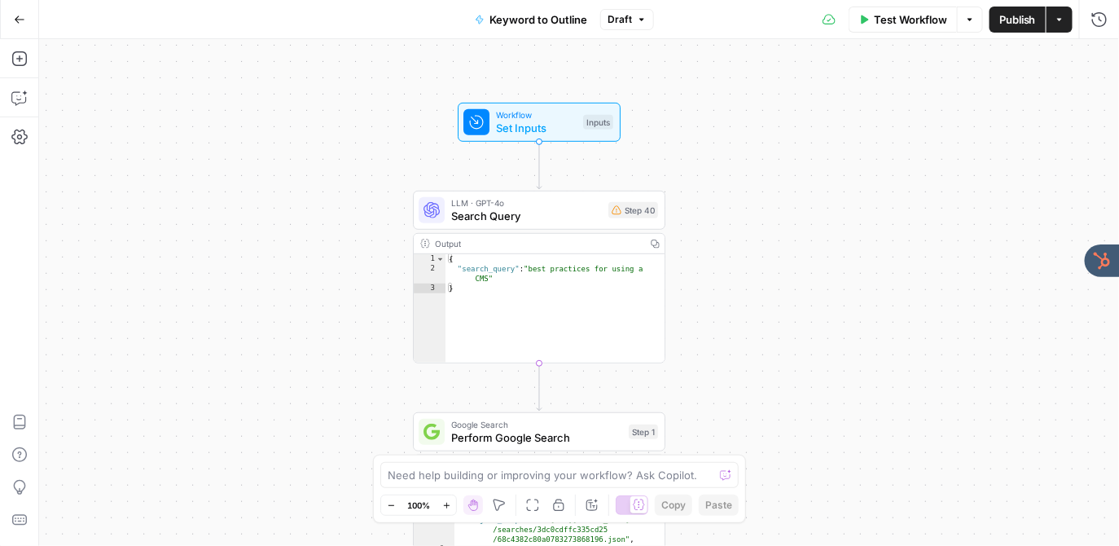
drag, startPoint x: 759, startPoint y: 177, endPoint x: 784, endPoint y: 463, distance: 287.8
click at [784, 463] on div "true false Workflow Set Inputs Inputs LLM · GPT-4o Search Query Step 40 Output …" at bounding box center [579, 292] width 1080 height 507
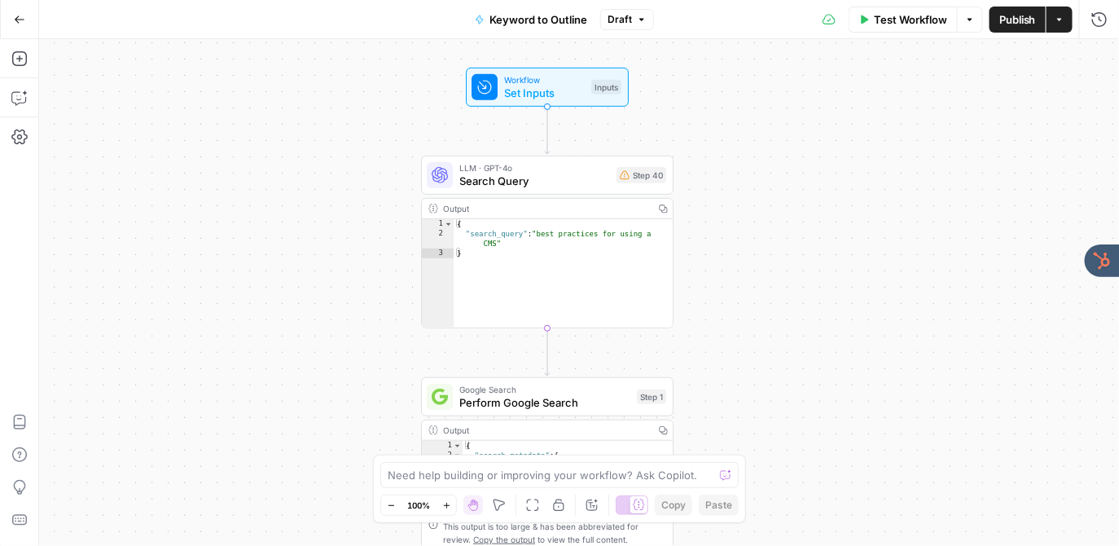
drag, startPoint x: 784, startPoint y: 400, endPoint x: 800, endPoint y: 337, distance: 64.8
click at [800, 337] on div "true false Workflow Set Inputs Inputs LLM · GPT-4o Search Query Step 40 Output …" at bounding box center [579, 292] width 1080 height 507
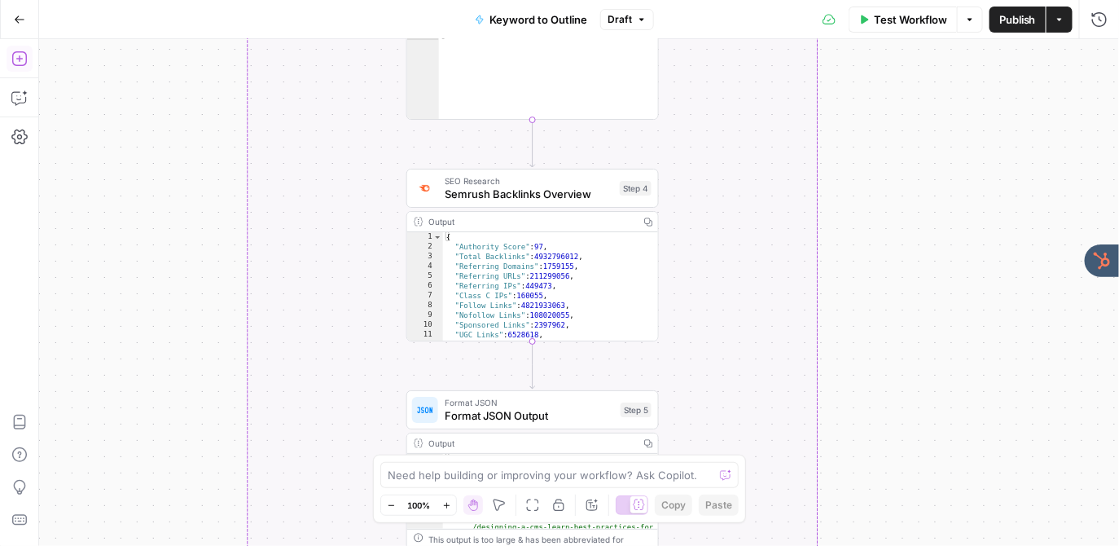
click at [24, 59] on icon "button" at bounding box center [19, 59] width 16 height 16
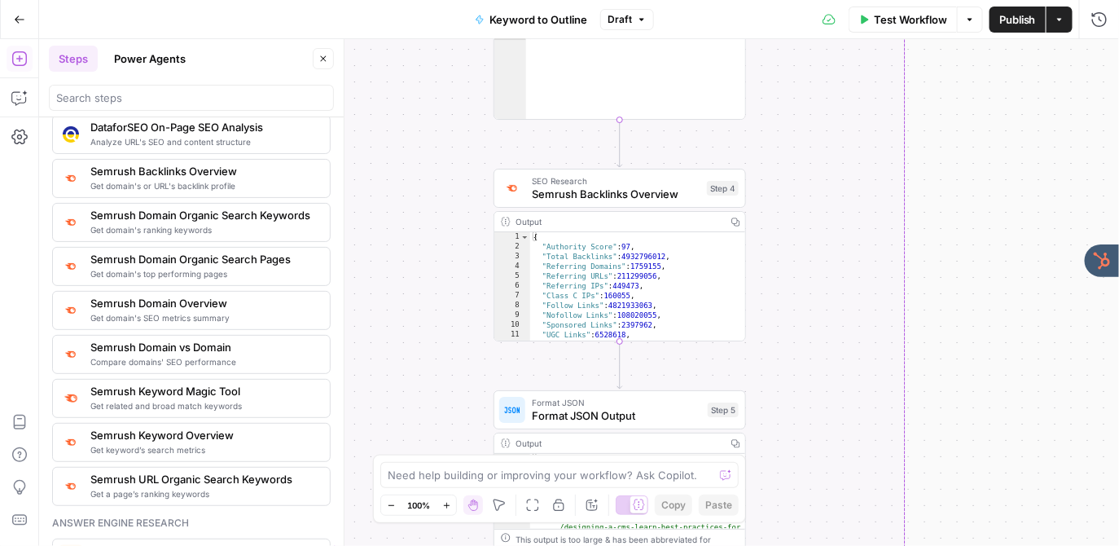
scroll to position [1756, 0]
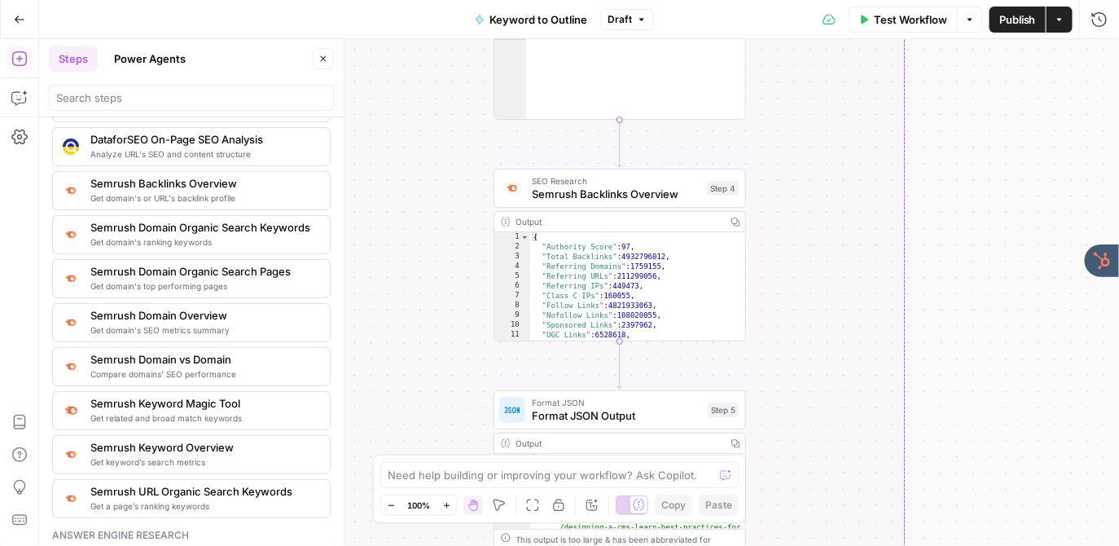
click at [324, 59] on icon "button" at bounding box center [323, 59] width 10 height 10
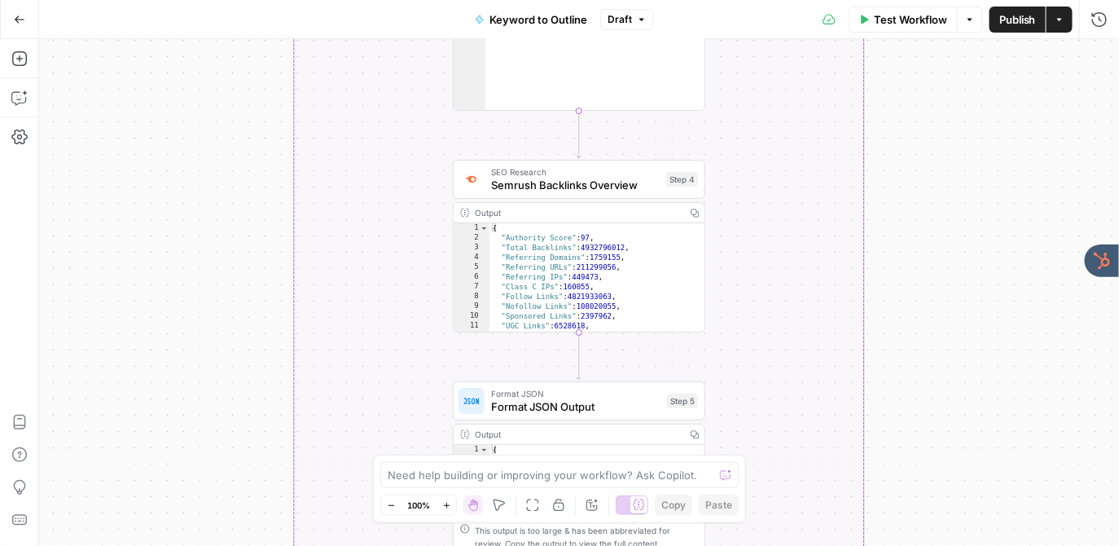
drag, startPoint x: 260, startPoint y: 281, endPoint x: 215, endPoint y: 272, distance: 45.7
click at [215, 272] on div "true false Workflow Set Inputs Inputs LLM · GPT-4o Search Query Step 40 Output …" at bounding box center [579, 292] width 1080 height 507
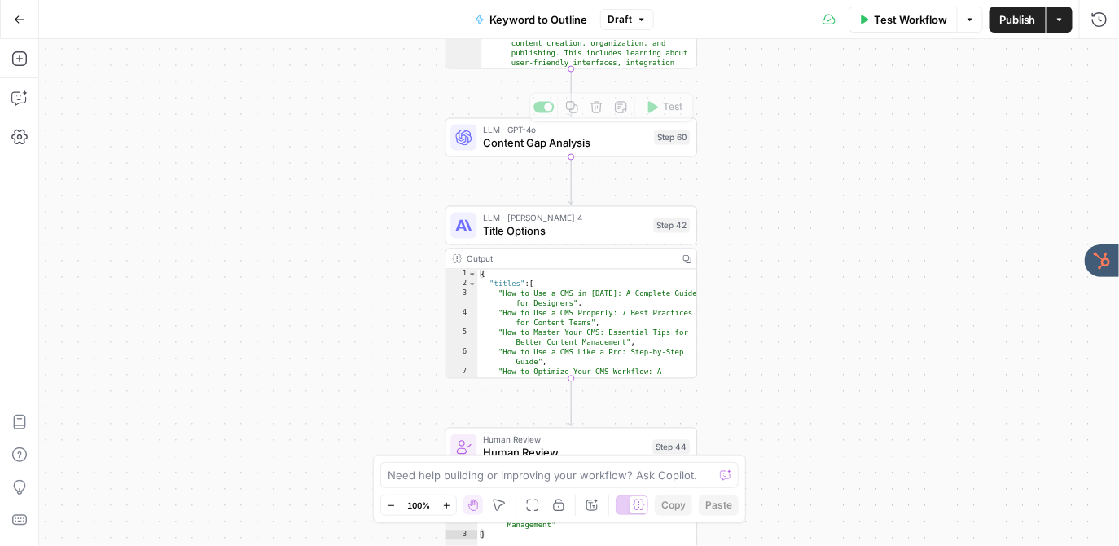
click at [415, 177] on div "true false Workflow Set Inputs Inputs LLM · GPT-4o Search Query Step 40 Output …" at bounding box center [579, 292] width 1080 height 507
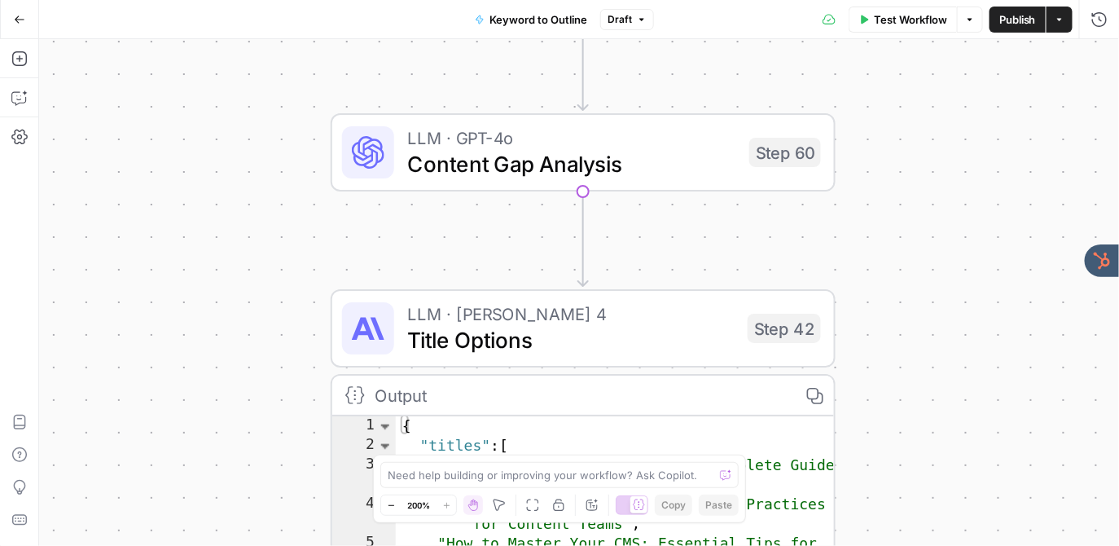
drag, startPoint x: 419, startPoint y: 185, endPoint x: 258, endPoint y: 245, distance: 172.2
click at [258, 245] on div "true false Workflow Set Inputs Inputs LLM · GPT-4o Search Query Step 40 Output …" at bounding box center [579, 292] width 1080 height 507
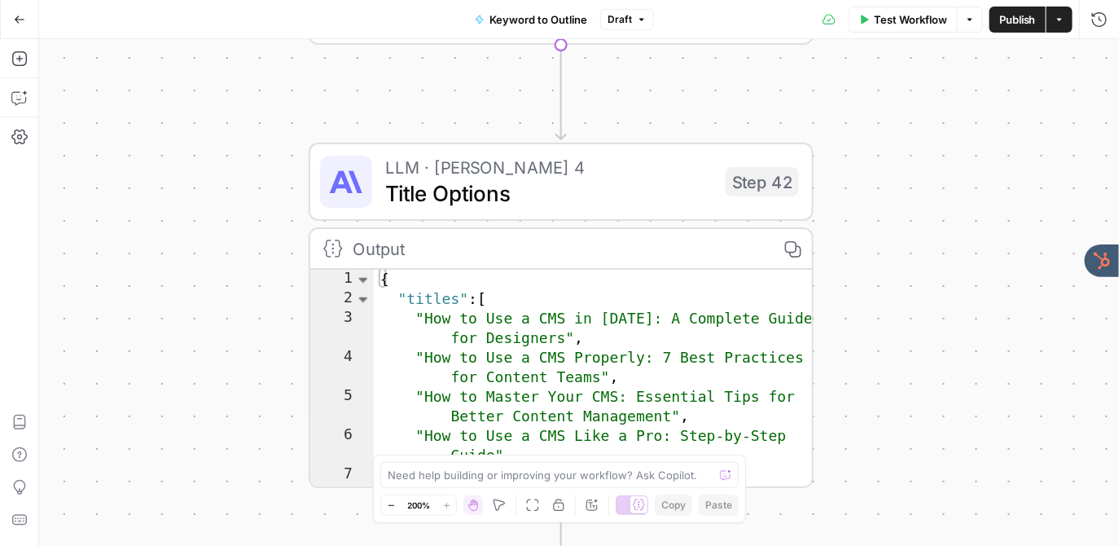
drag, startPoint x: 218, startPoint y: 392, endPoint x: 213, endPoint y: 239, distance: 153.2
click at [213, 239] on div "true false Workflow Set Inputs Inputs LLM · GPT-4o Search Query Step 40 Output …" at bounding box center [579, 292] width 1080 height 507
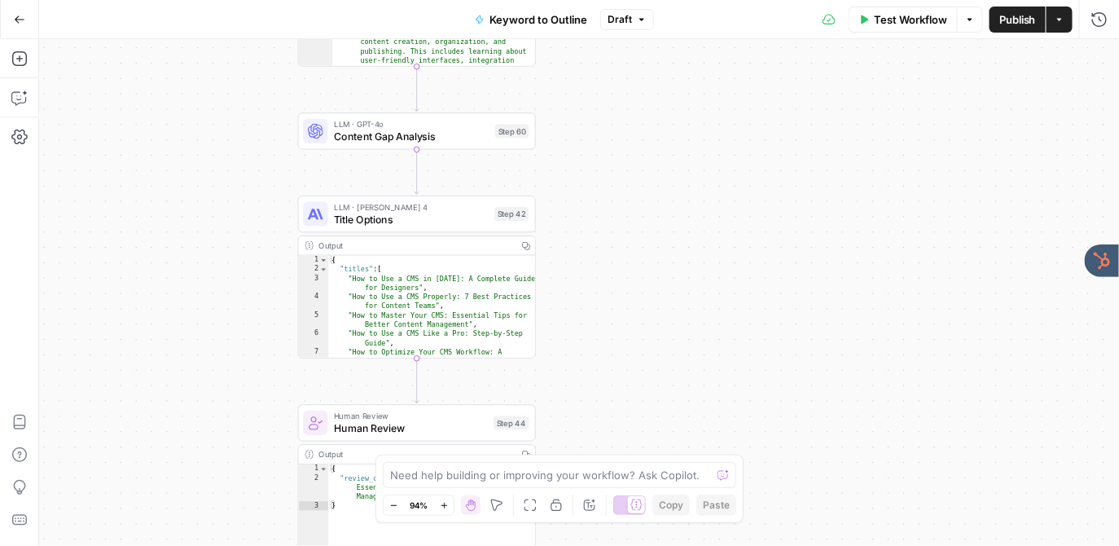
click at [339, 211] on span "LLM · Claude Sonnet 4" at bounding box center [411, 207] width 154 height 12
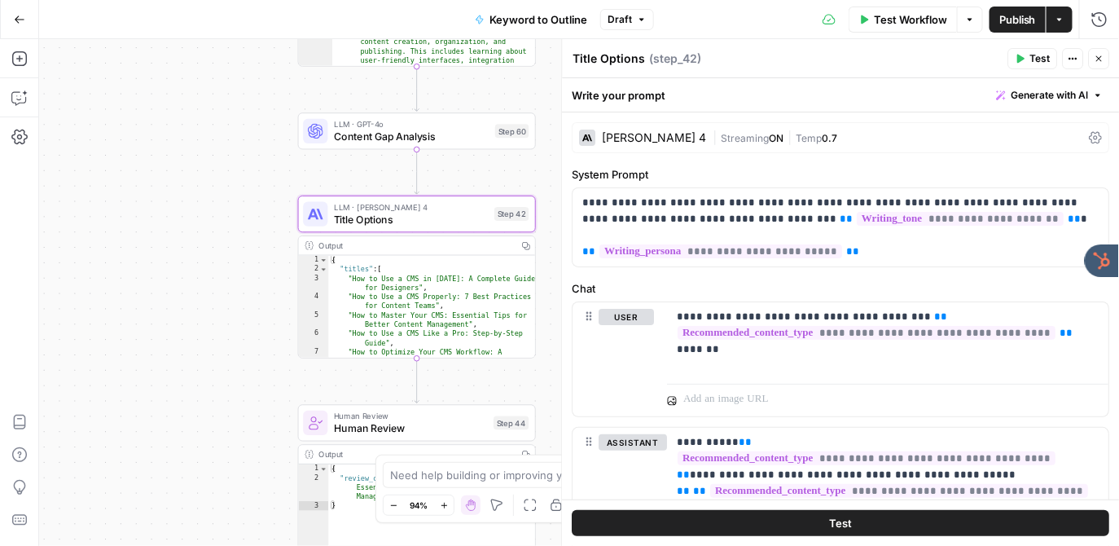
click at [644, 133] on div "Claude Sonnet 4" at bounding box center [655, 137] width 104 height 11
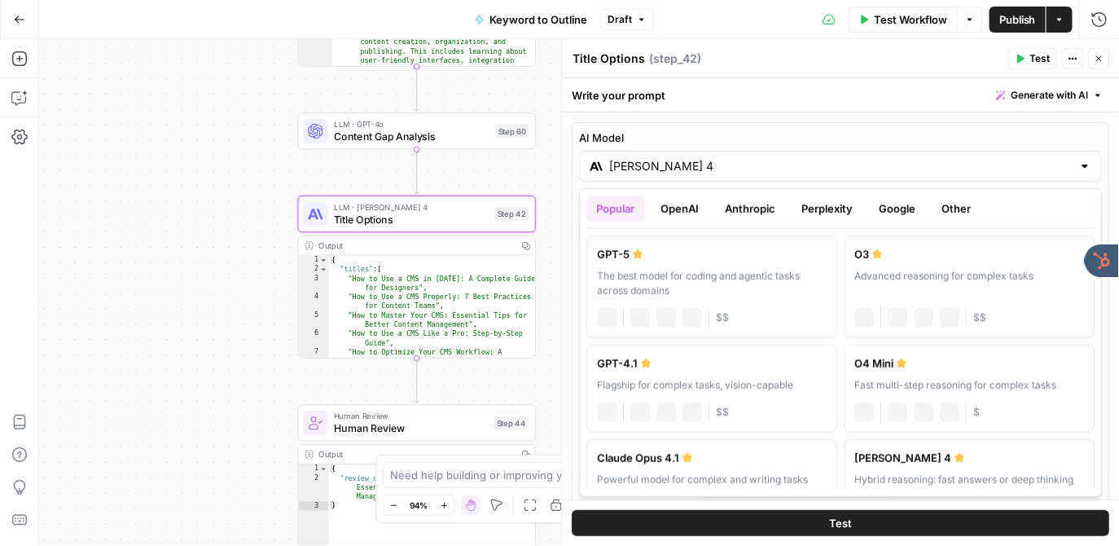
click at [696, 176] on div "Claude Sonnet 4" at bounding box center [841, 166] width 523 height 31
click at [680, 209] on button "OpenAI" at bounding box center [680, 208] width 58 height 26
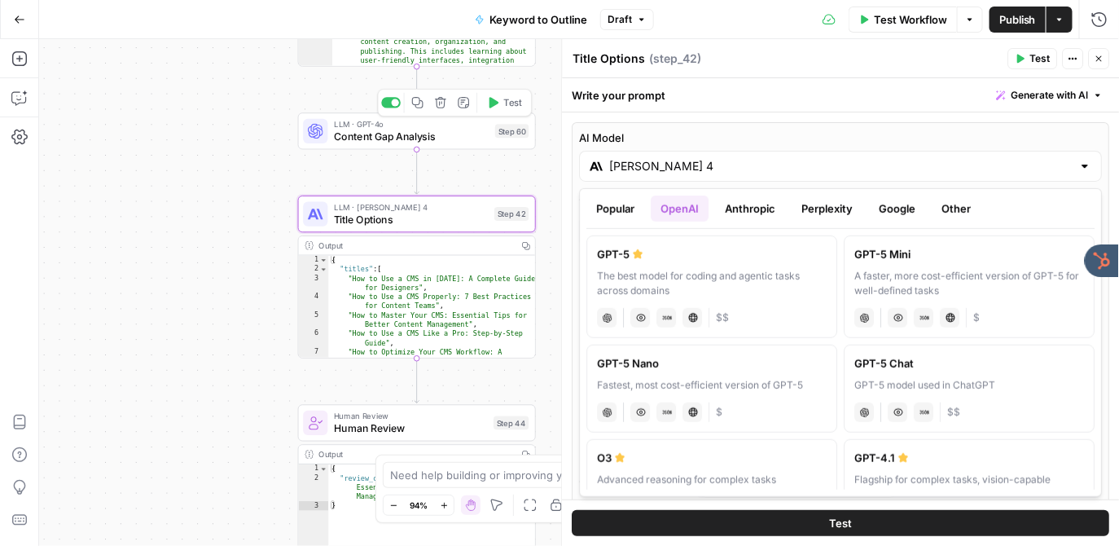
click at [381, 128] on span "LLM · GPT-4o" at bounding box center [411, 124] width 155 height 12
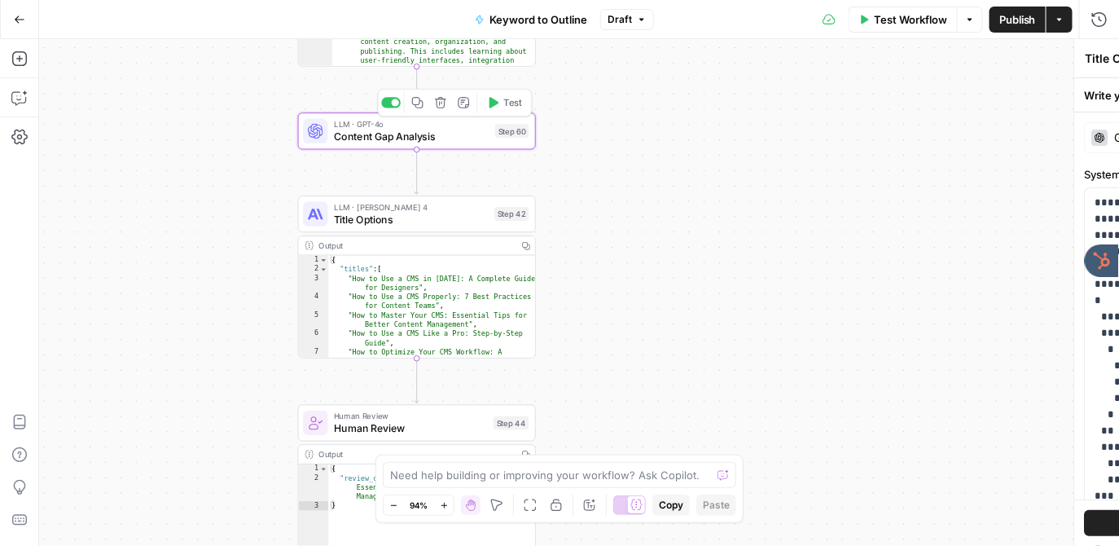
type textarea "Content Gap Analysis"
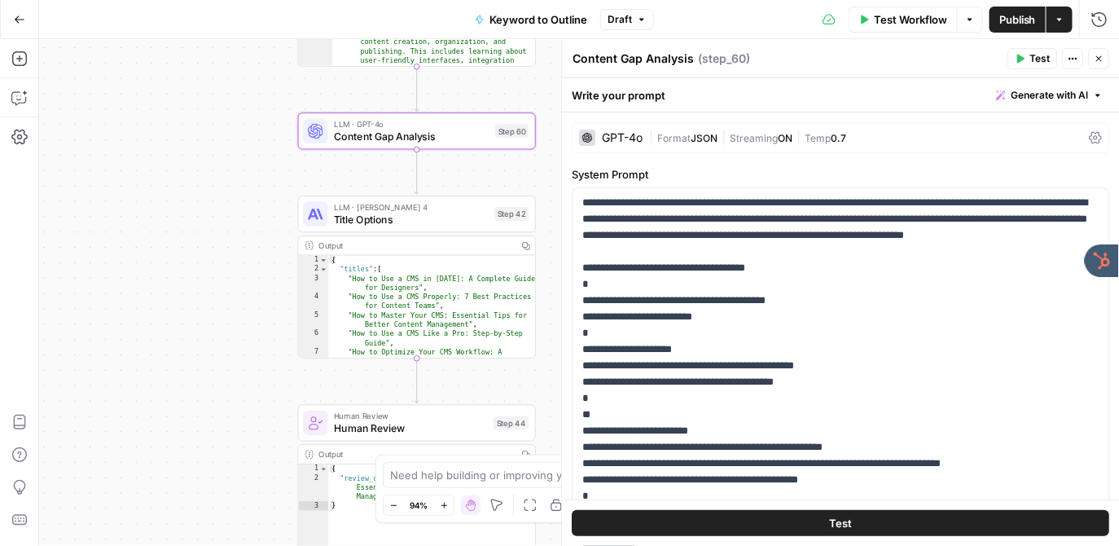
click at [611, 137] on div "GPT-4o" at bounding box center [623, 137] width 41 height 11
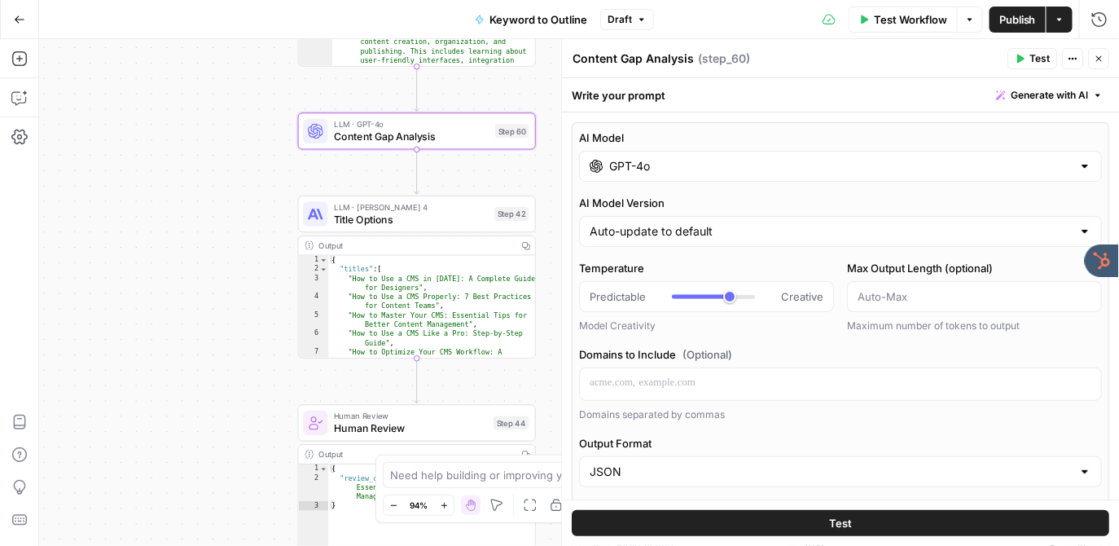
click at [653, 164] on input "GPT-4o" at bounding box center [841, 166] width 463 height 16
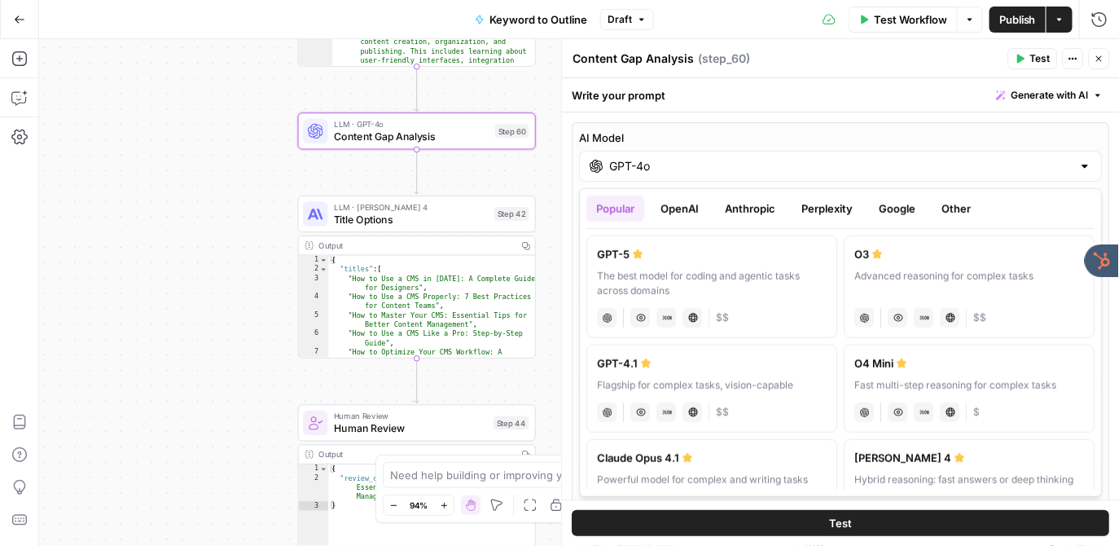
click at [638, 250] on icon at bounding box center [639, 253] width 10 height 9
type input "GPT-5"
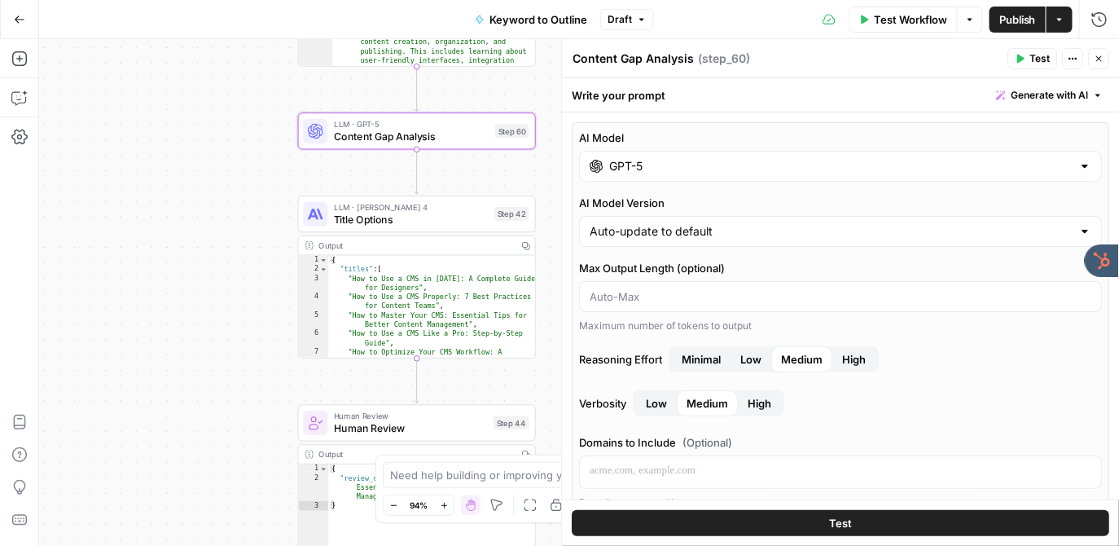
click at [1096, 55] on icon "button" at bounding box center [1100, 59] width 10 height 10
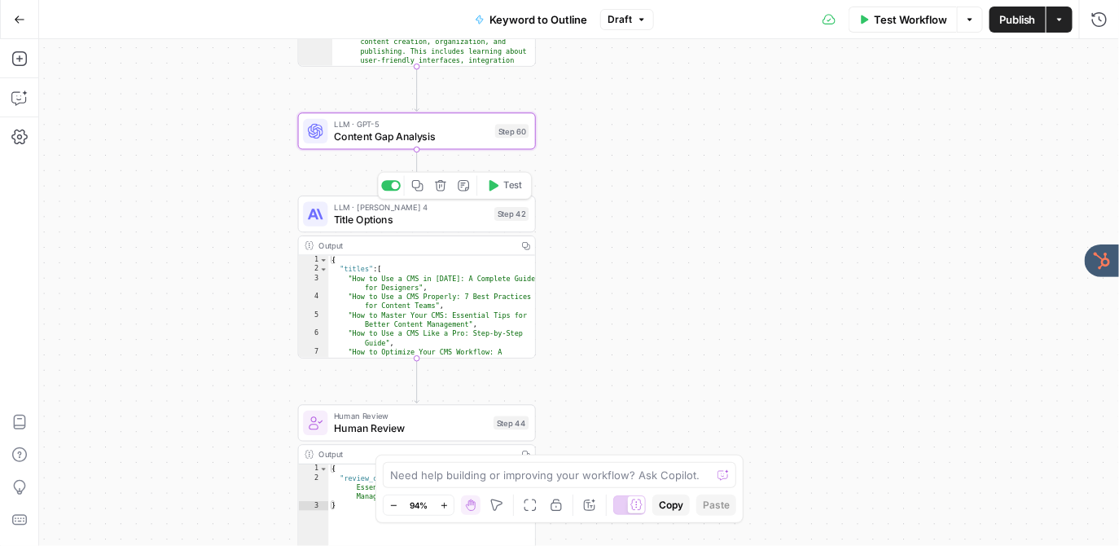
click at [367, 220] on span "Title Options" at bounding box center [411, 219] width 154 height 15
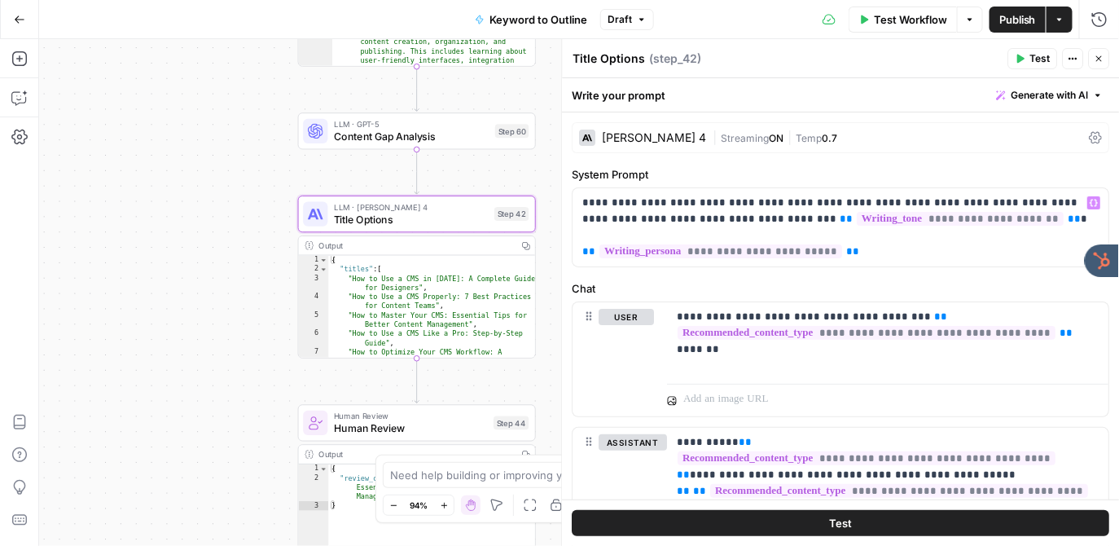
click at [648, 134] on div "Claude Sonnet 4" at bounding box center [655, 137] width 104 height 11
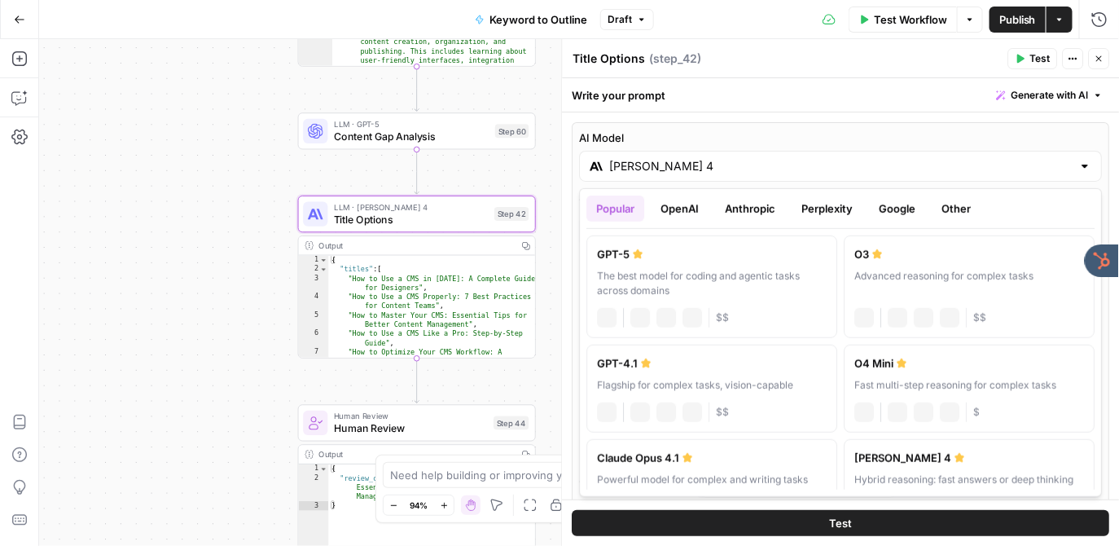
click at [679, 158] on input "Claude Sonnet 4" at bounding box center [841, 166] width 463 height 16
click at [745, 204] on button "Anthropic" at bounding box center [750, 208] width 70 height 26
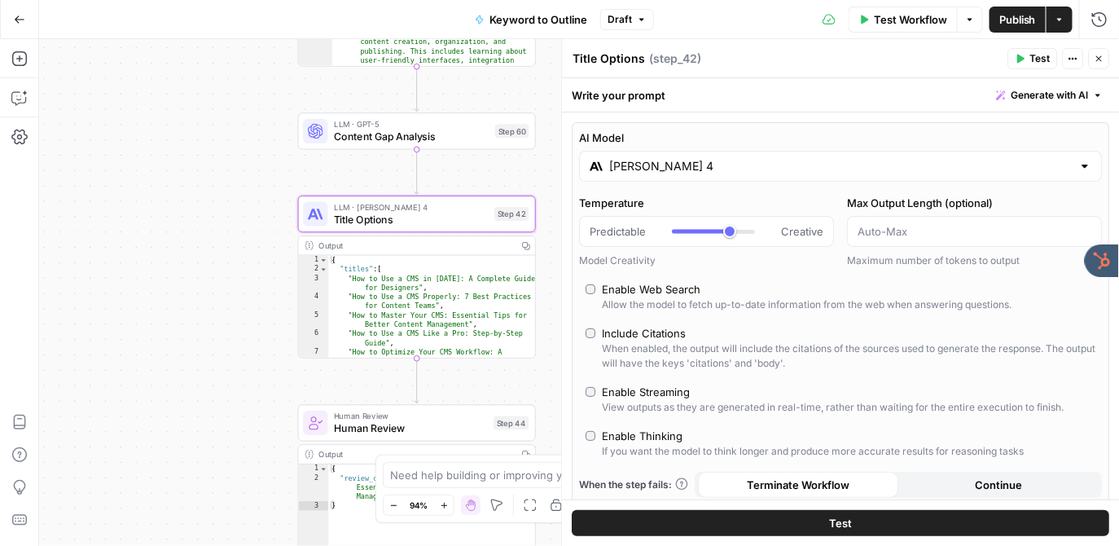
click at [1104, 55] on button "Close" at bounding box center [1099, 58] width 21 height 21
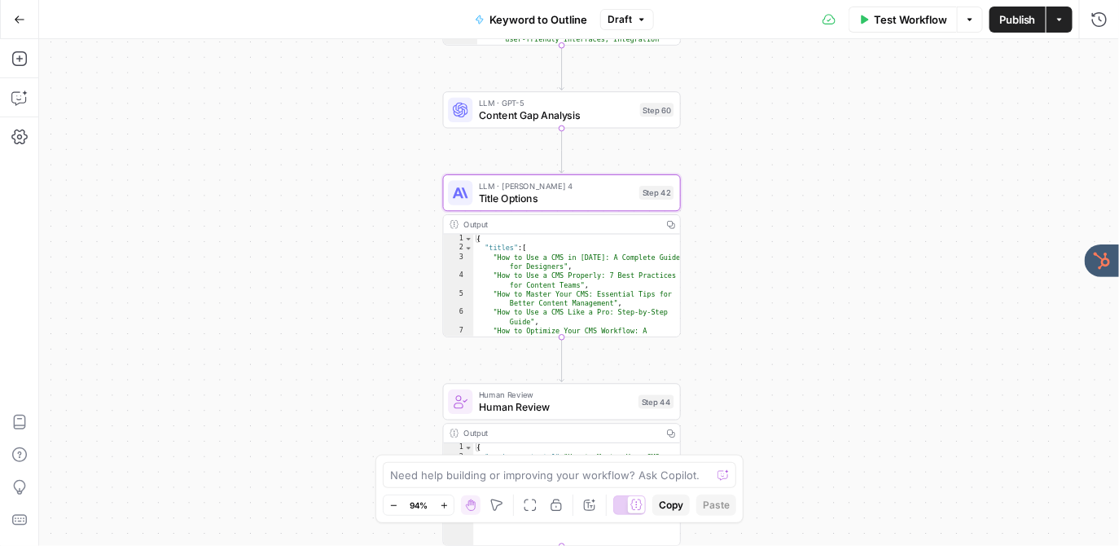
drag, startPoint x: 606, startPoint y: 270, endPoint x: 755, endPoint y: 245, distance: 151.0
click at [755, 245] on div "true false Workflow Set Inputs Inputs LLM · GPT-4o Search Query Step 40 Output …" at bounding box center [579, 292] width 1080 height 507
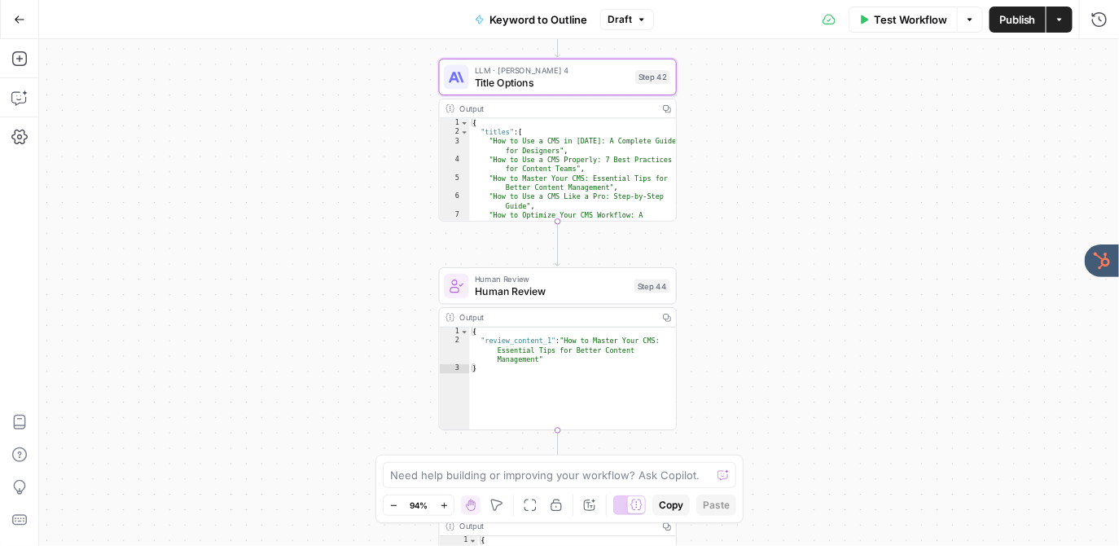
click at [397, 305] on div "true false Workflow Set Inputs Inputs LLM · GPT-4o Search Query Step 40 Output …" at bounding box center [579, 292] width 1080 height 507
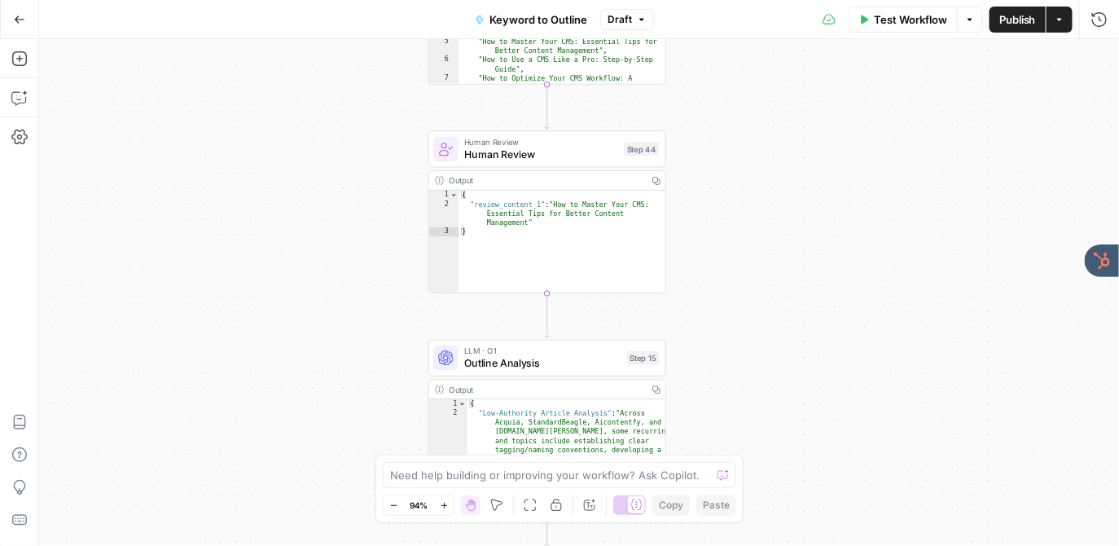
drag, startPoint x: 397, startPoint y: 316, endPoint x: 387, endPoint y: 178, distance: 138.1
click at [387, 178] on div "true false Workflow Set Inputs Inputs LLM · GPT-4o Search Query Step 40 Output …" at bounding box center [579, 292] width 1080 height 507
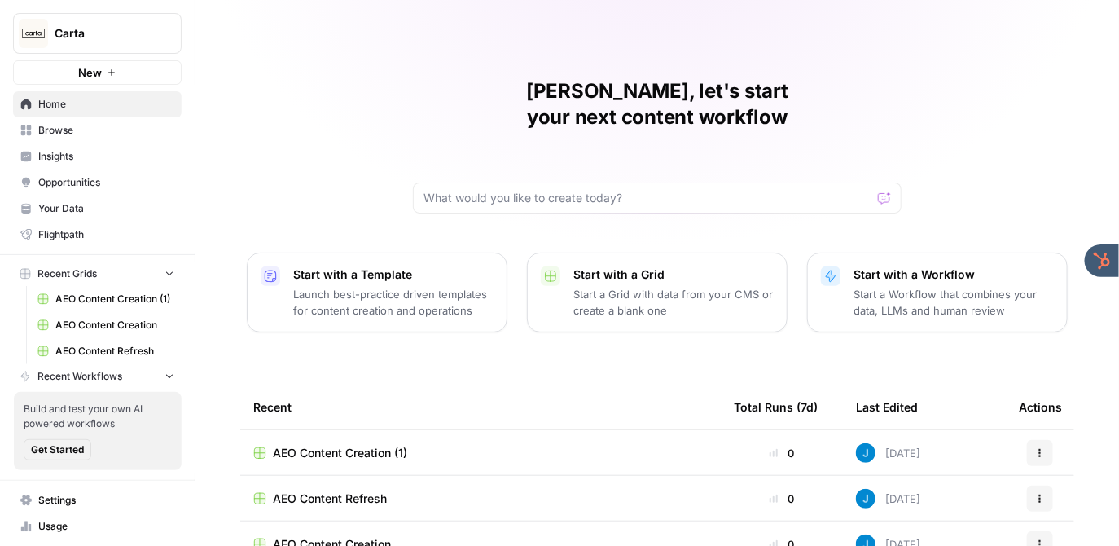
click at [74, 178] on span "Opportunities" at bounding box center [106, 182] width 136 height 15
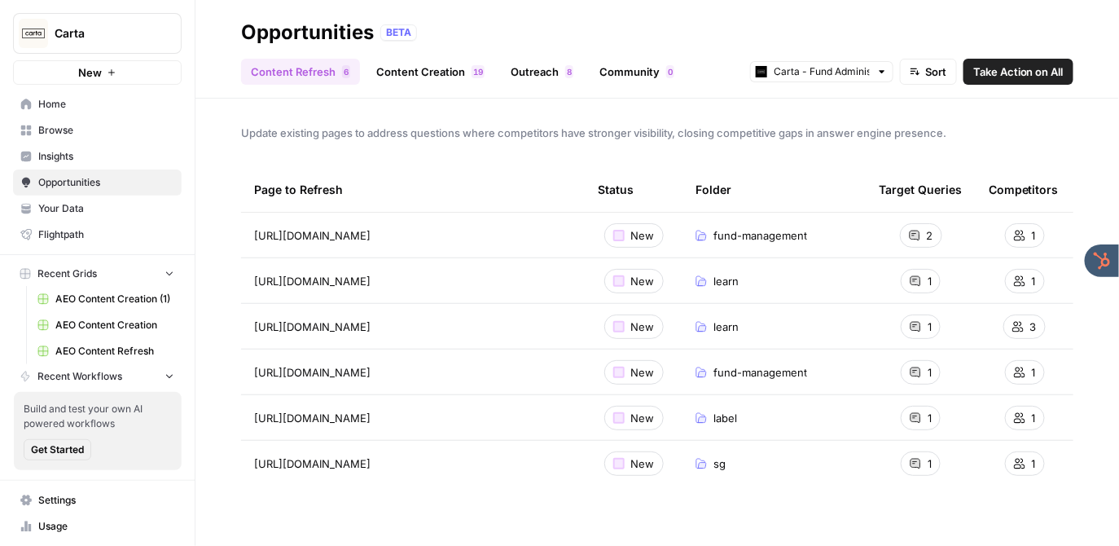
click at [74, 162] on span "Insights" at bounding box center [106, 156] width 136 height 15
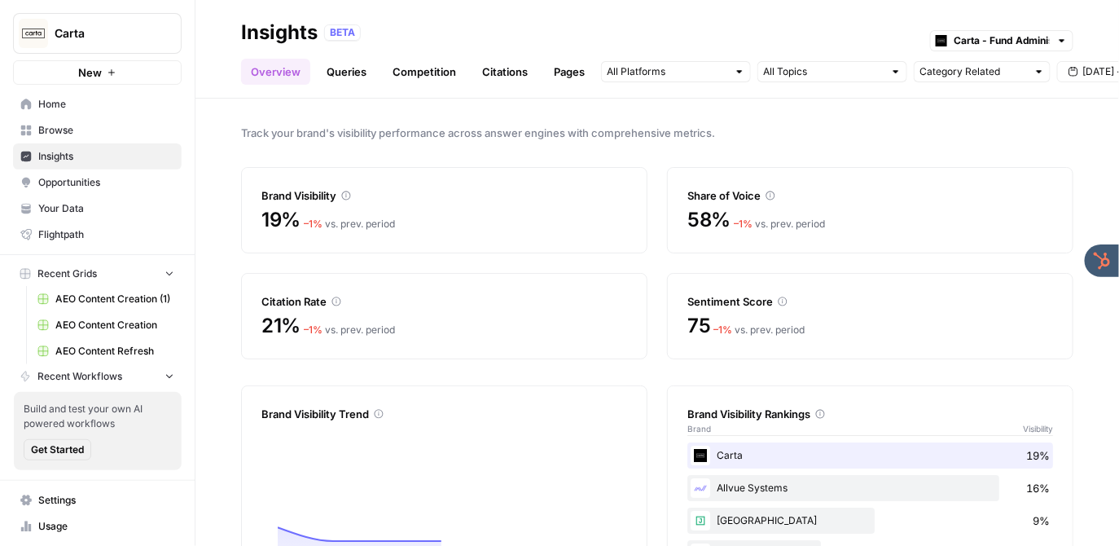
click at [474, 68] on link "Citations" at bounding box center [504, 72] width 65 height 26
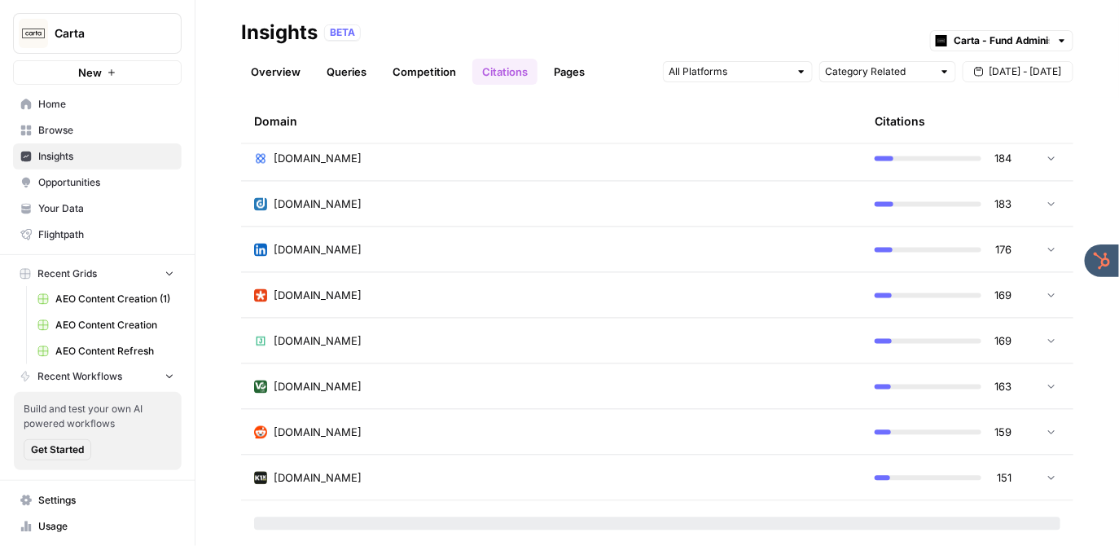
scroll to position [986, 0]
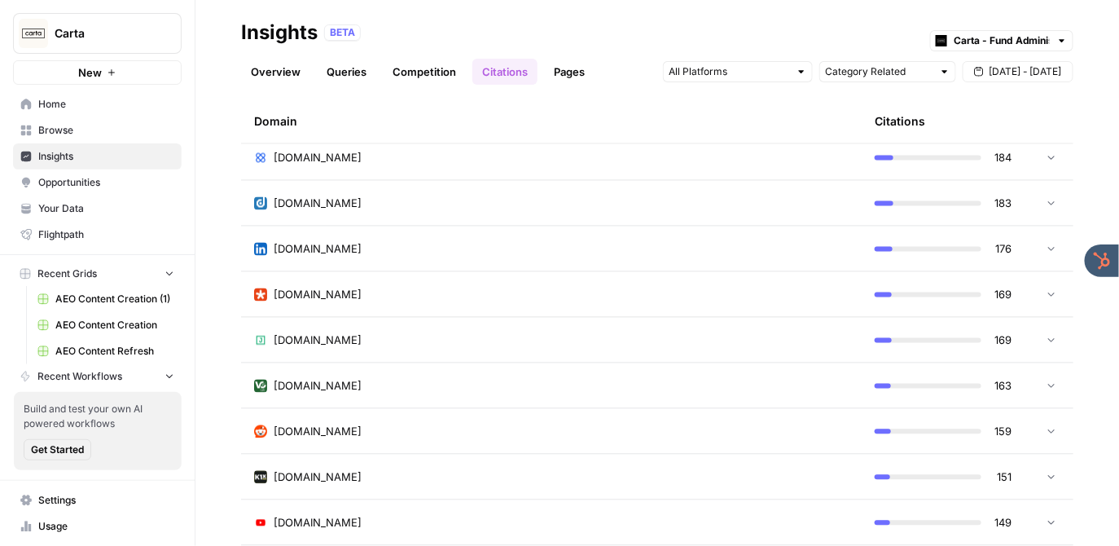
click at [369, 434] on div "[DOMAIN_NAME]" at bounding box center [551, 432] width 595 height 16
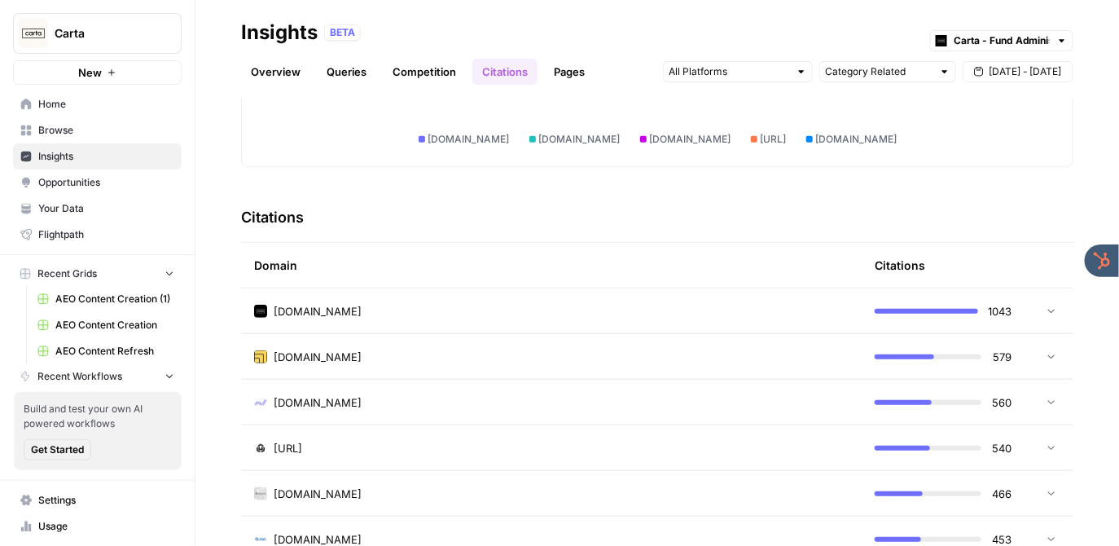
scroll to position [285, 0]
click at [267, 79] on link "Overview" at bounding box center [275, 72] width 69 height 26
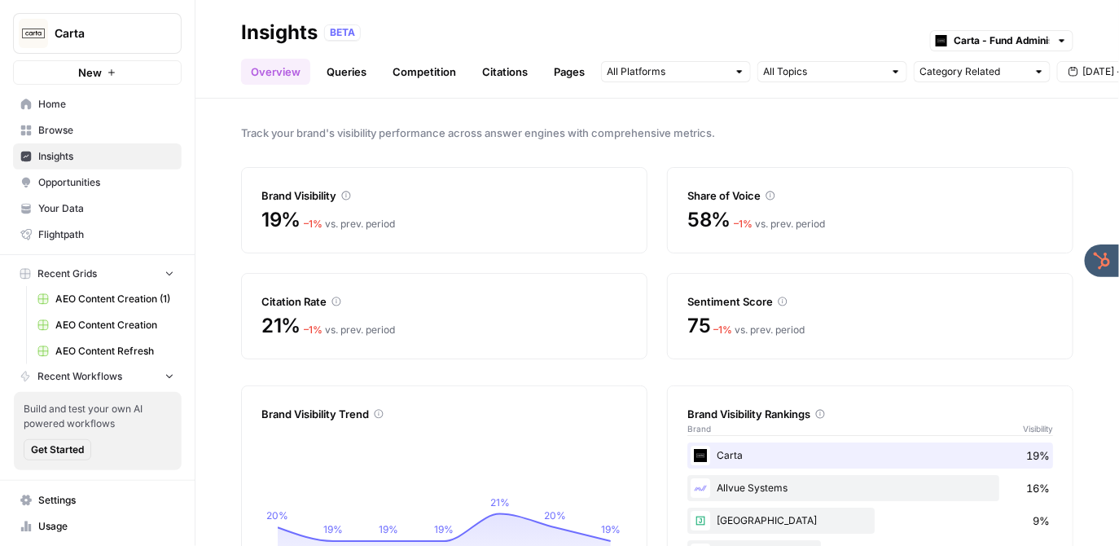
click at [342, 71] on link "Queries" at bounding box center [346, 72] width 59 height 26
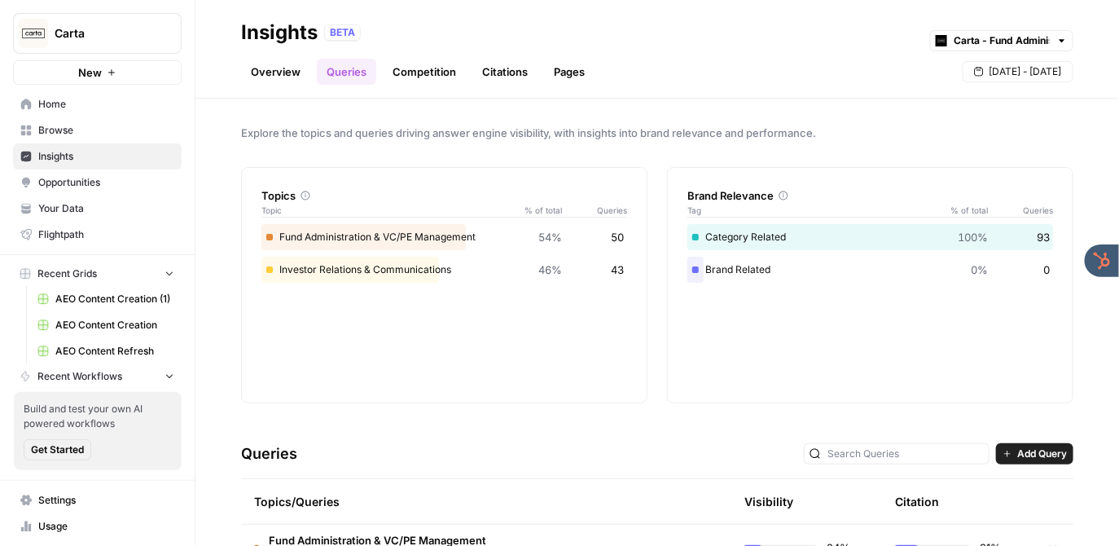
scroll to position [95, 0]
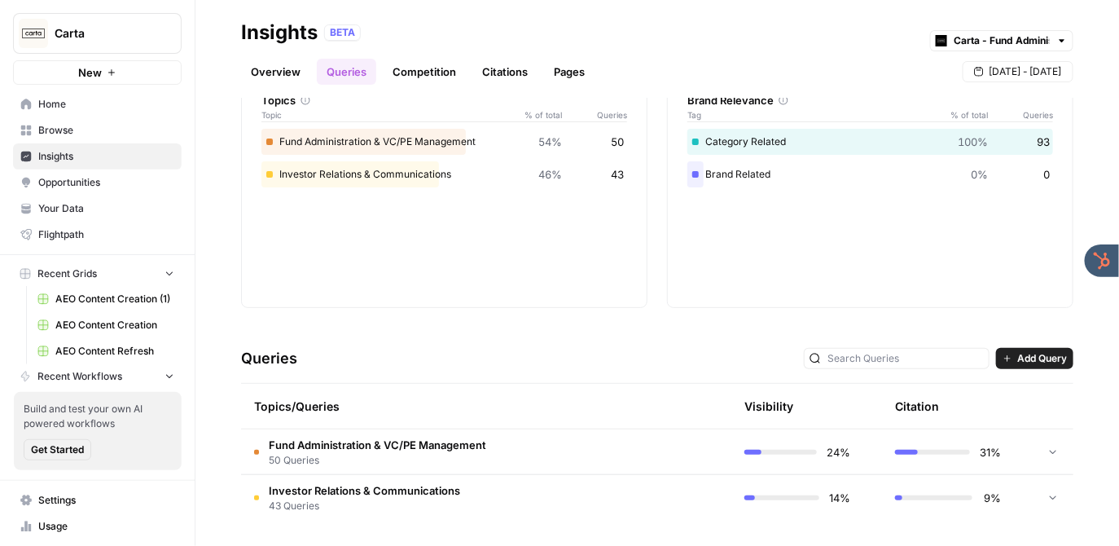
click at [390, 444] on span "Fund Administration & VC/PE Management" at bounding box center [377, 445] width 217 height 16
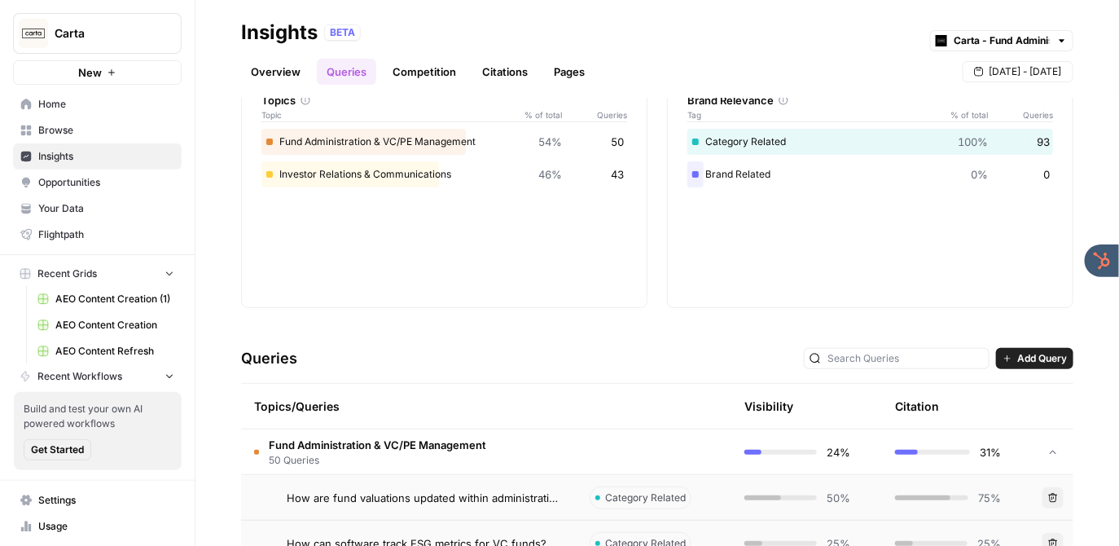
scroll to position [371, 0]
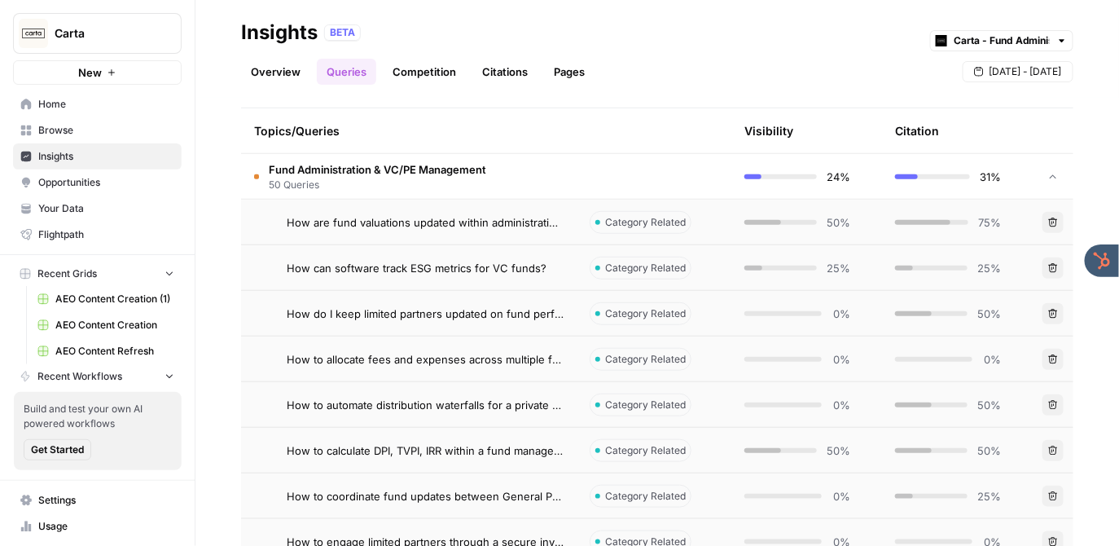
click at [404, 172] on span "Fund Administration & VC/PE Management" at bounding box center [377, 169] width 217 height 16
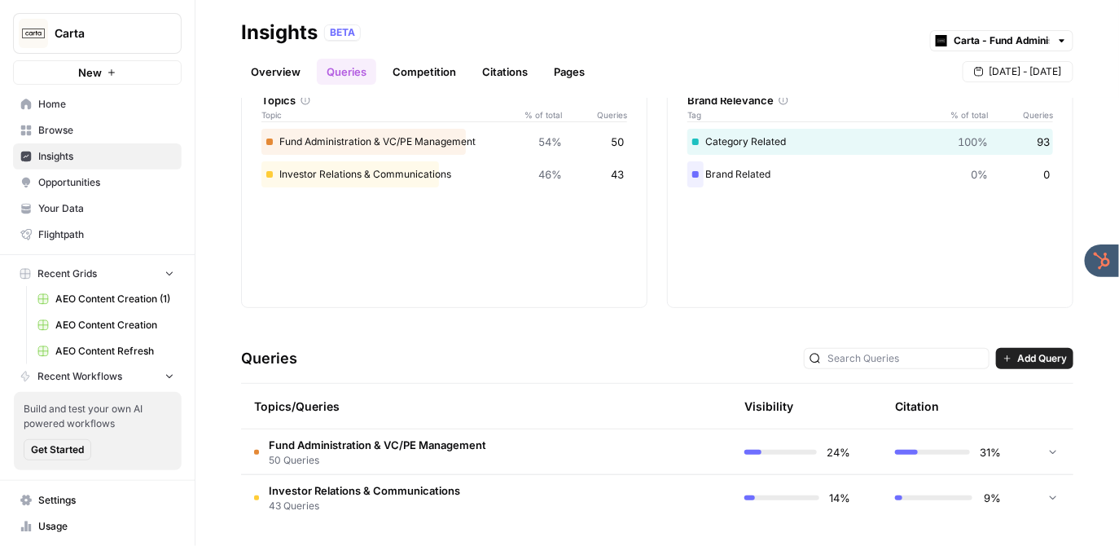
click at [357, 447] on span "Fund Administration & VC/PE Management" at bounding box center [377, 445] width 217 height 16
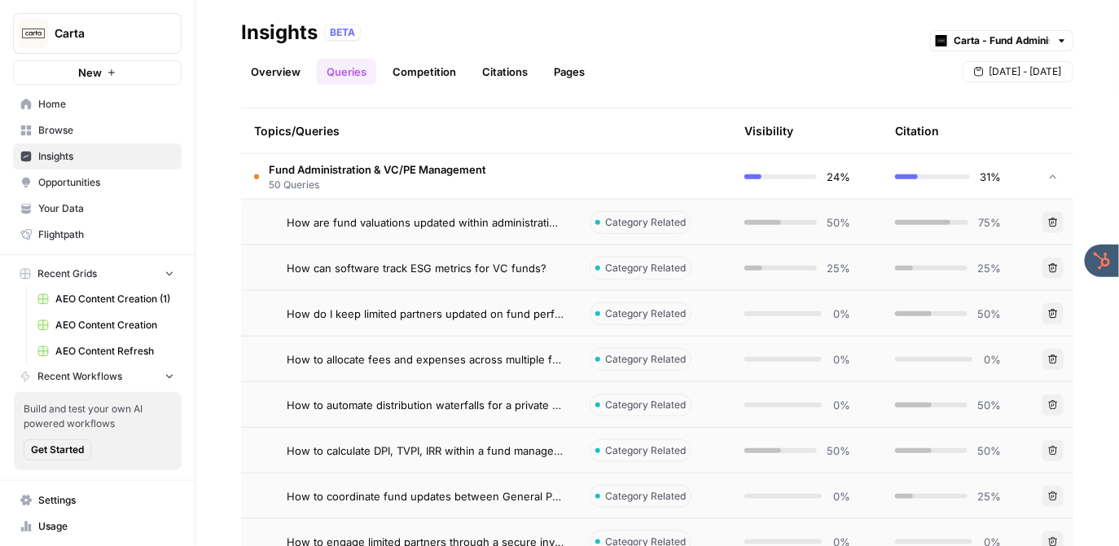
click at [560, 182] on td "Fund Administration & VC/PE Management 50 Queries" at bounding box center [409, 176] width 336 height 45
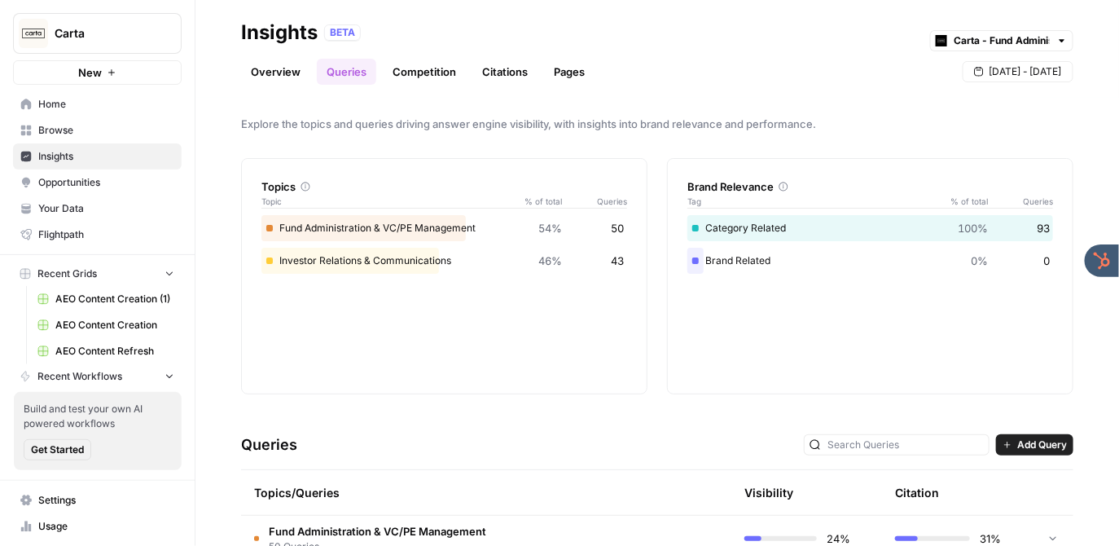
scroll to position [0, 0]
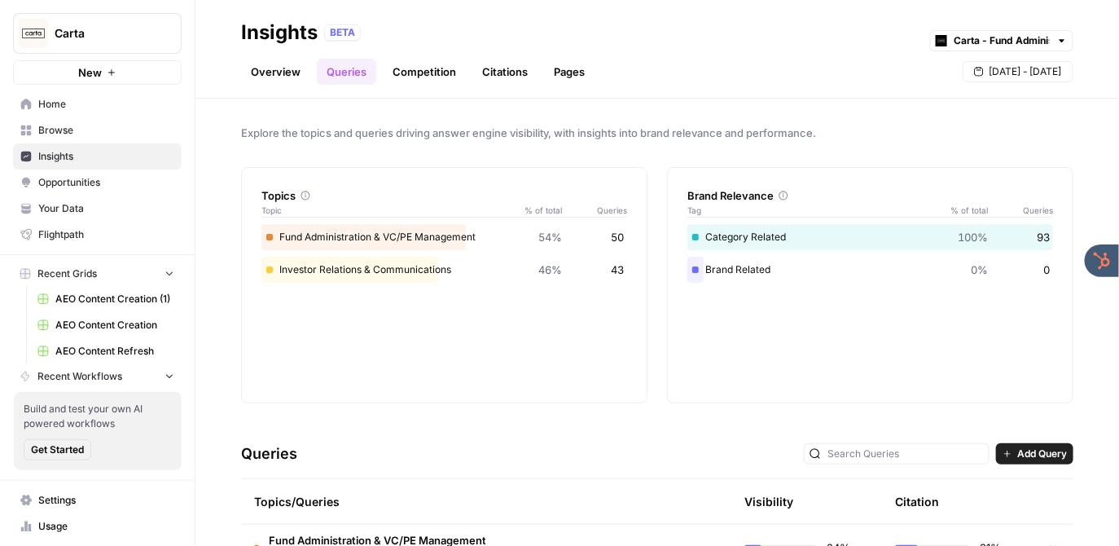
click at [424, 71] on link "Competition" at bounding box center [424, 72] width 83 height 26
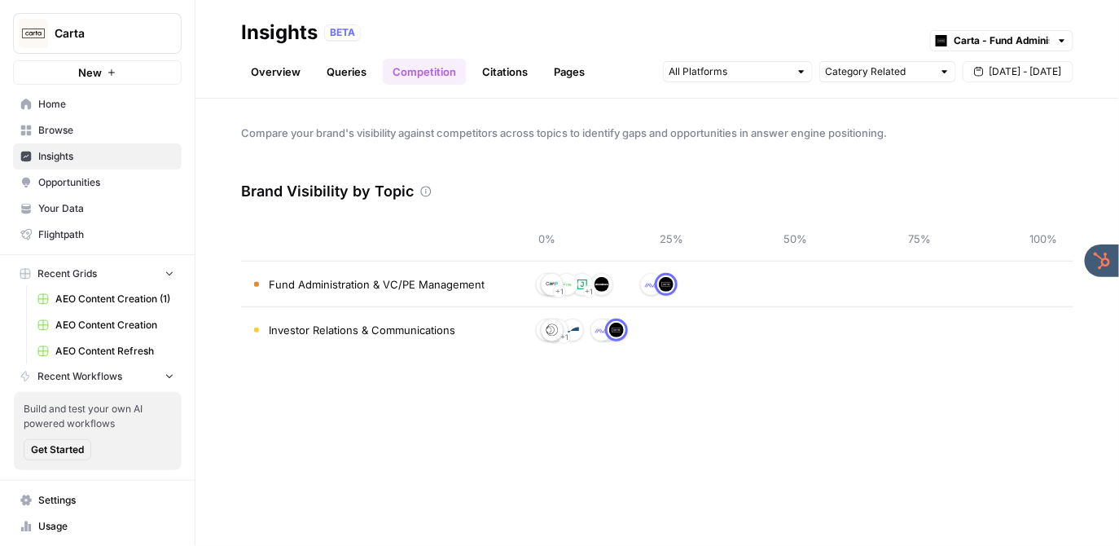
click at [498, 71] on link "Citations" at bounding box center [504, 72] width 65 height 26
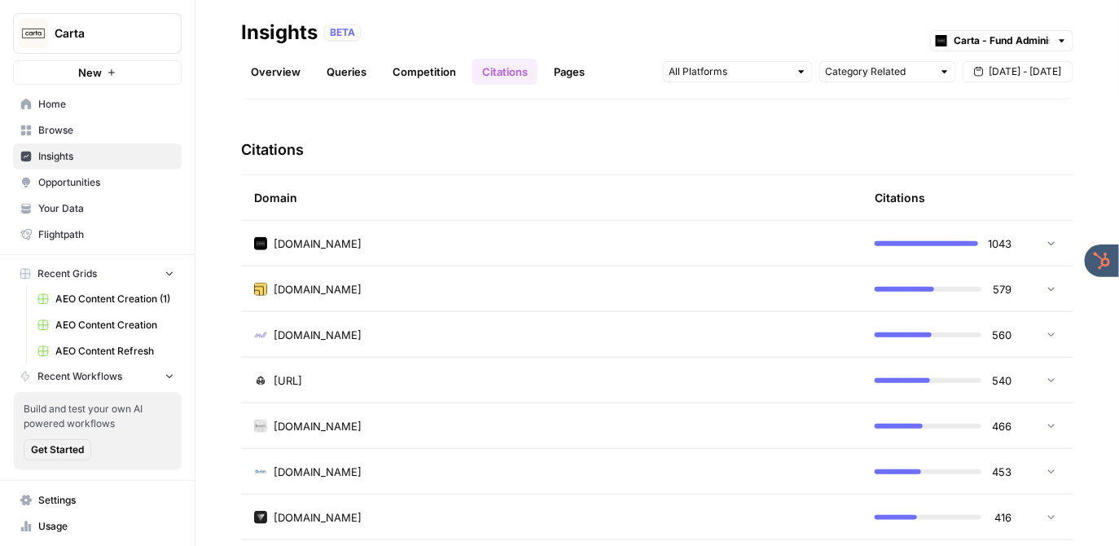
scroll to position [343, 0]
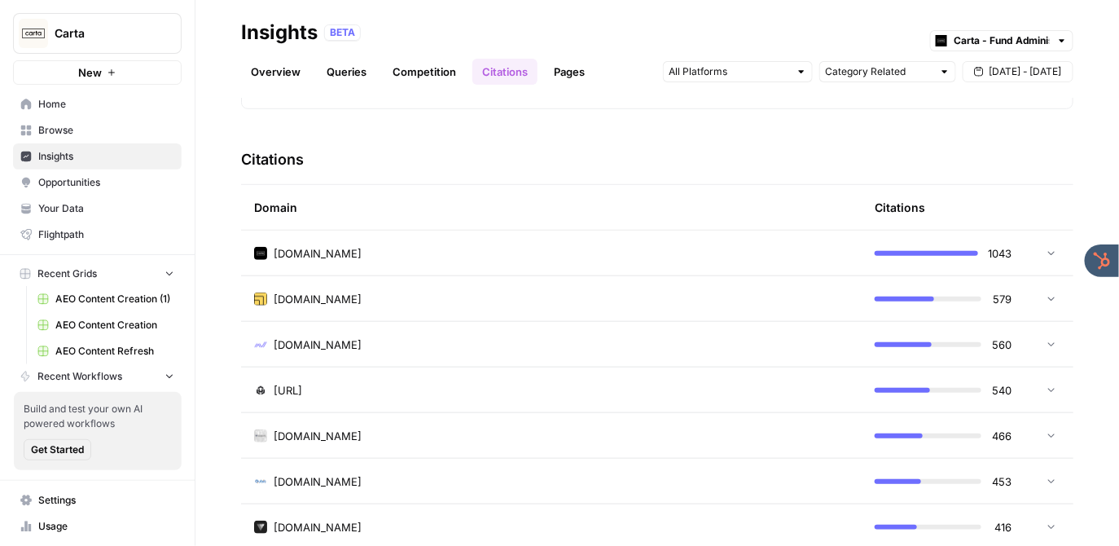
click at [358, 252] on div "[DOMAIN_NAME]" at bounding box center [551, 253] width 595 height 16
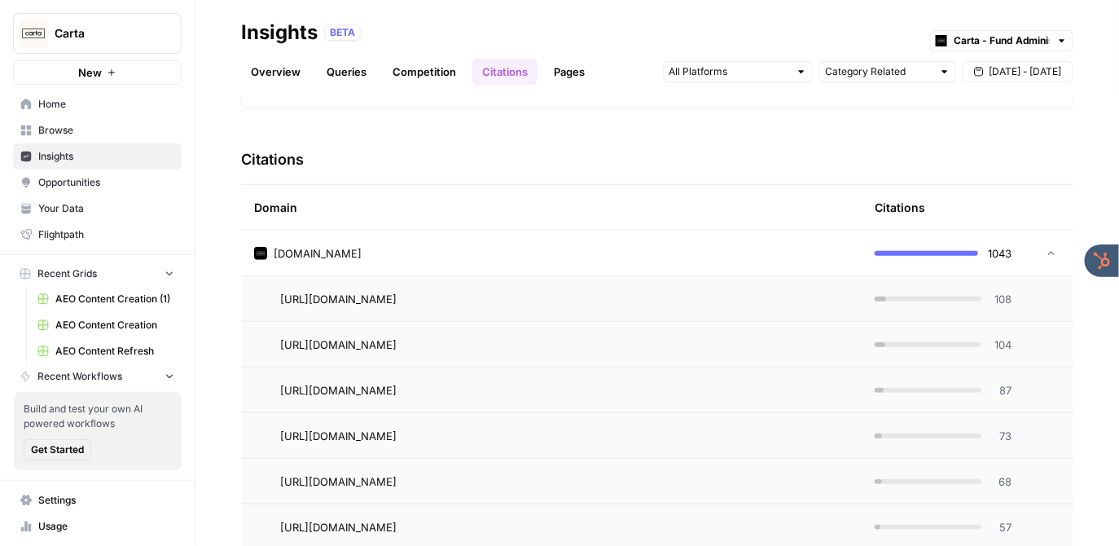
scroll to position [387, 0]
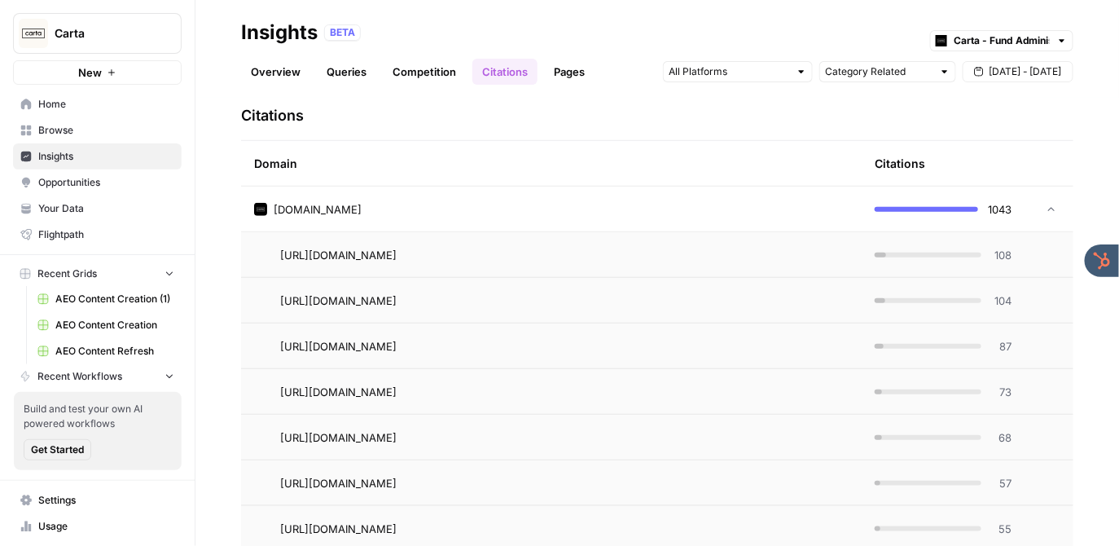
click at [444, 204] on div "[DOMAIN_NAME]" at bounding box center [551, 209] width 595 height 16
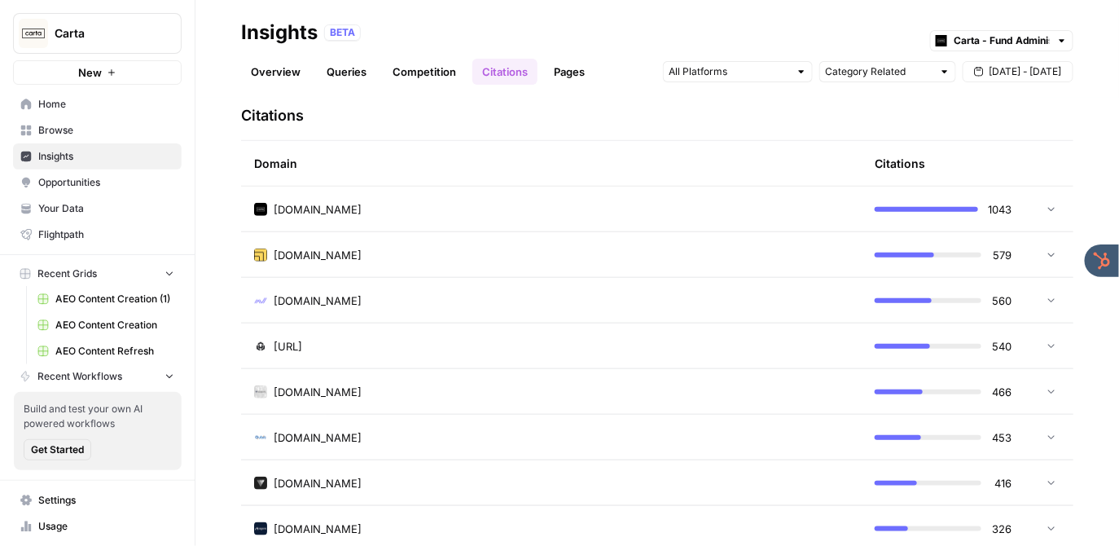
click at [537, 18] on header "Insights BETA Carta - Fund Administration Overview Queries Competition Citation…" at bounding box center [657, 49] width 924 height 99
click at [128, 177] on span "Opportunities" at bounding box center [106, 182] width 136 height 15
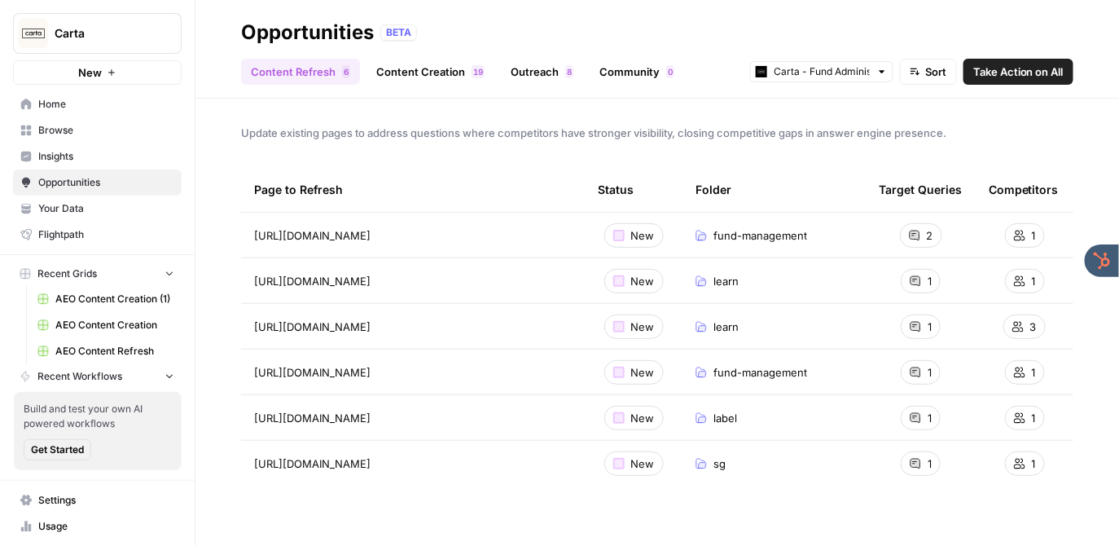
click at [436, 77] on link "Content Creation 9 1" at bounding box center [431, 72] width 128 height 26
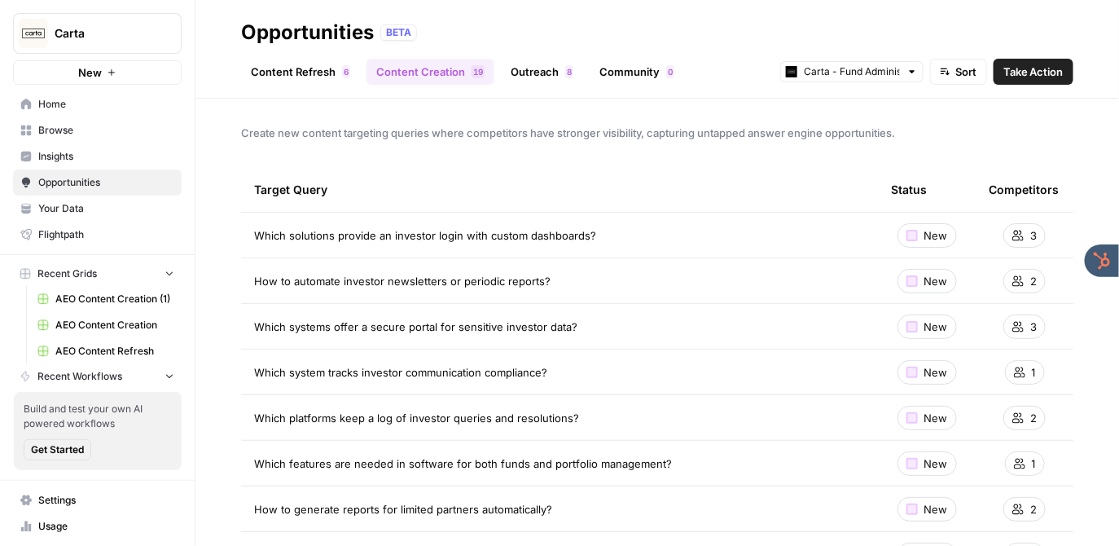
click at [1017, 74] on span "Take Action" at bounding box center [1033, 72] width 60 height 16
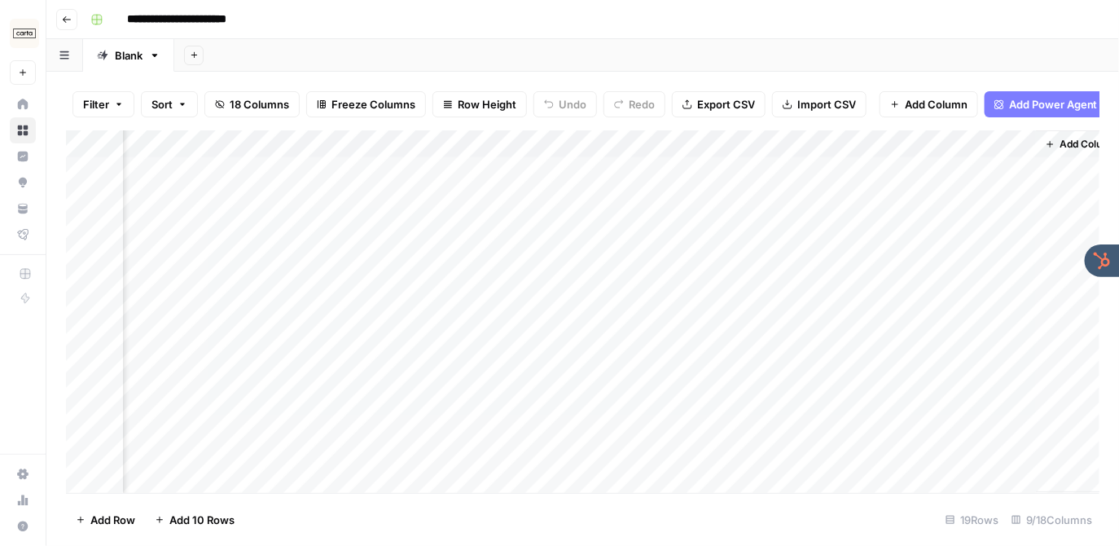
scroll to position [0, 874]
click at [460, 20] on div "**********" at bounding box center [593, 20] width 1019 height 26
